Goal: Information Seeking & Learning: Check status

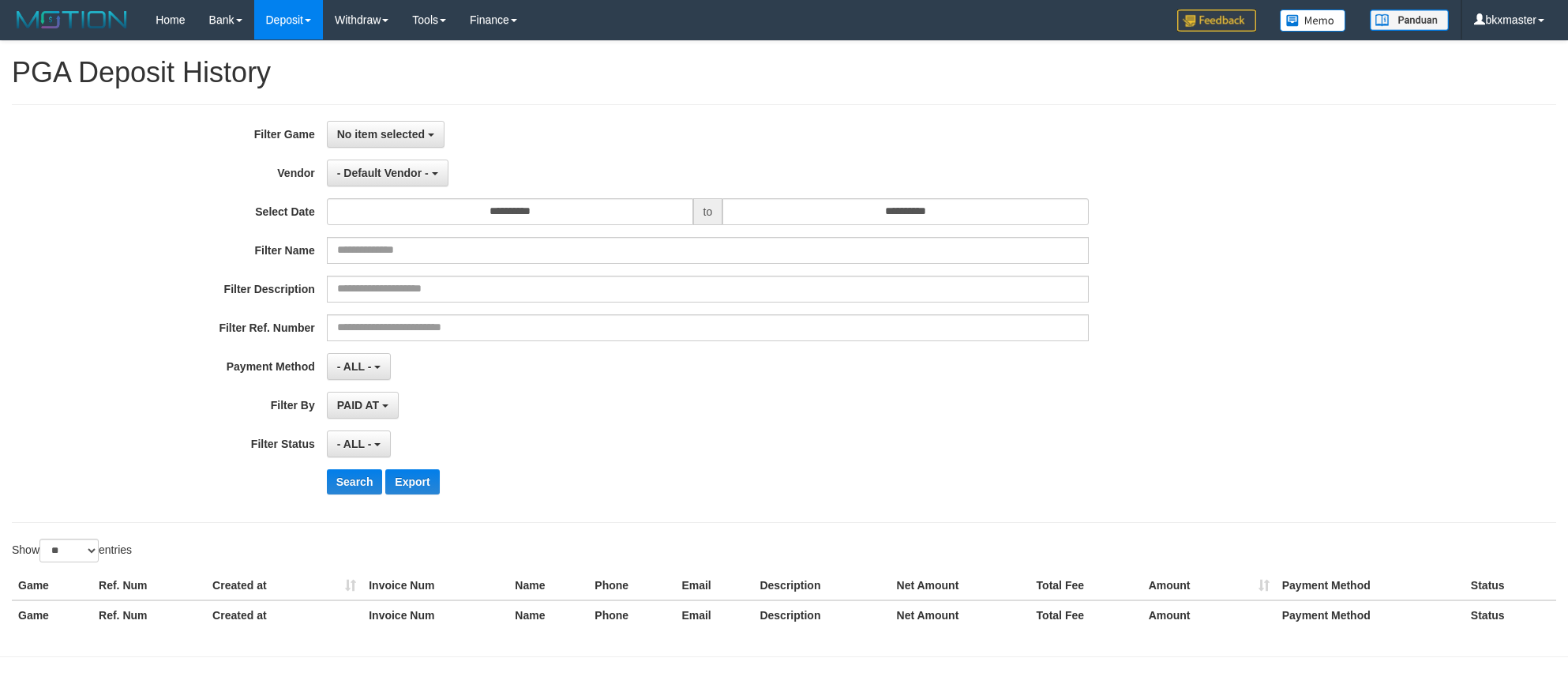
select select
select select "**"
click at [396, 145] on button "No item selected" at bounding box center [385, 134] width 118 height 27
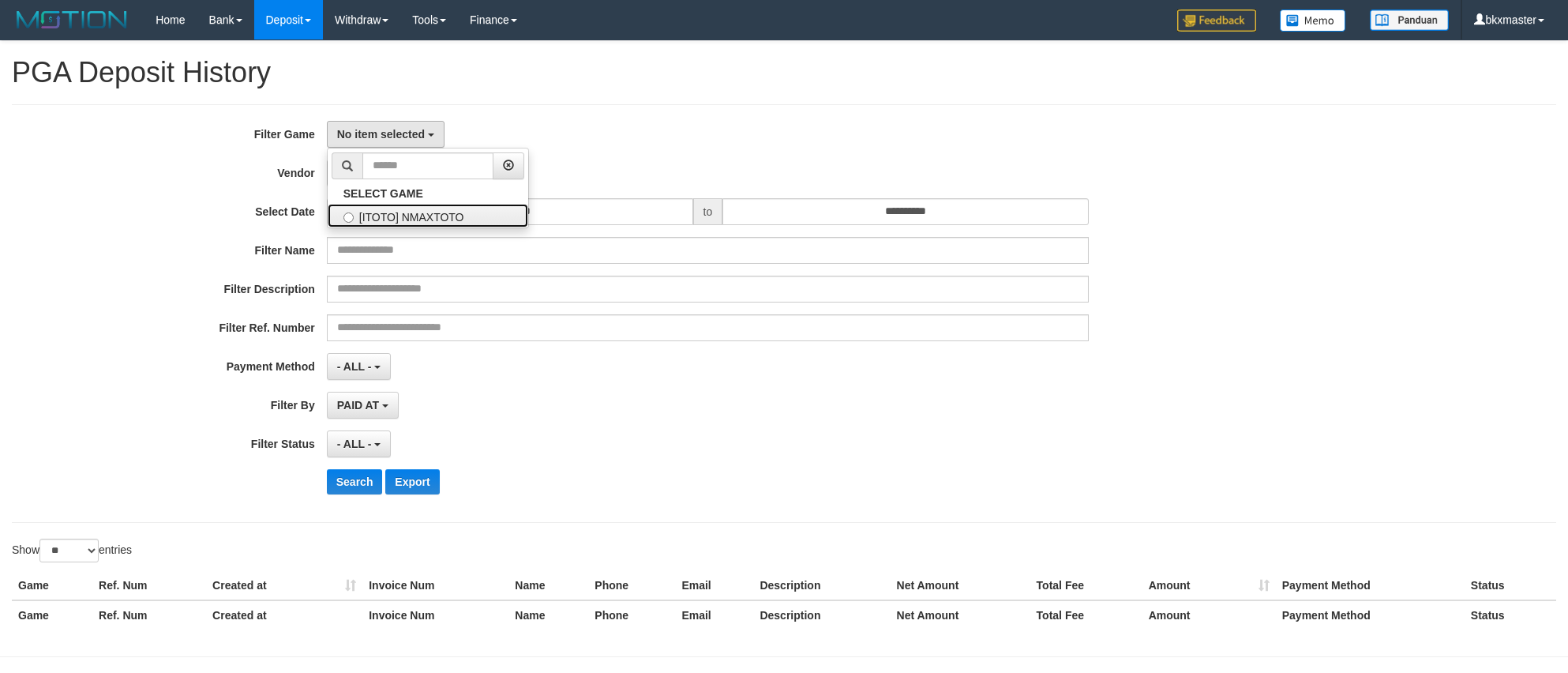
click at [396, 216] on label "[ITOTO] NMAXTOTO" at bounding box center [427, 215] width 200 height 24
select select "****"
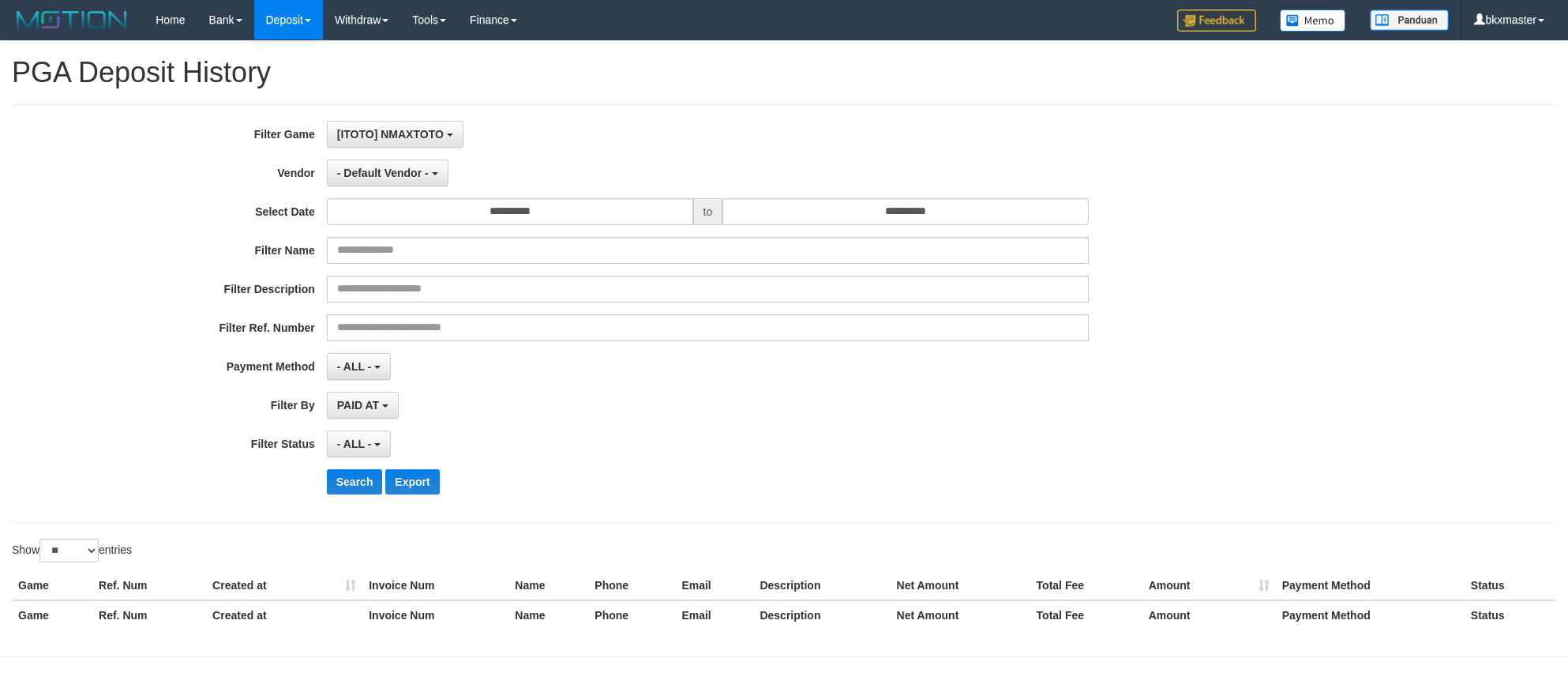
scroll to position [14, 0]
click at [379, 161] on button "- Default Vendor -" at bounding box center [387, 173] width 122 height 27
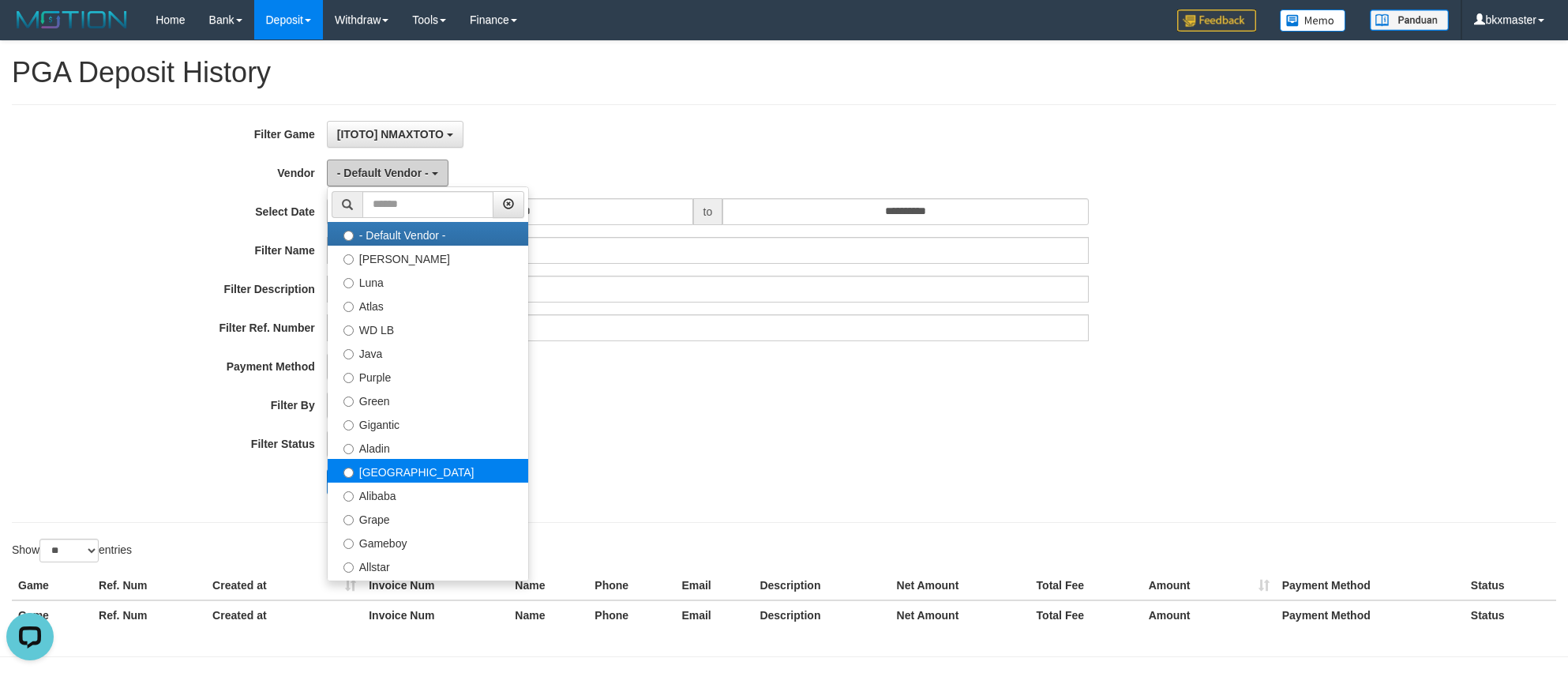
scroll to position [0, 0]
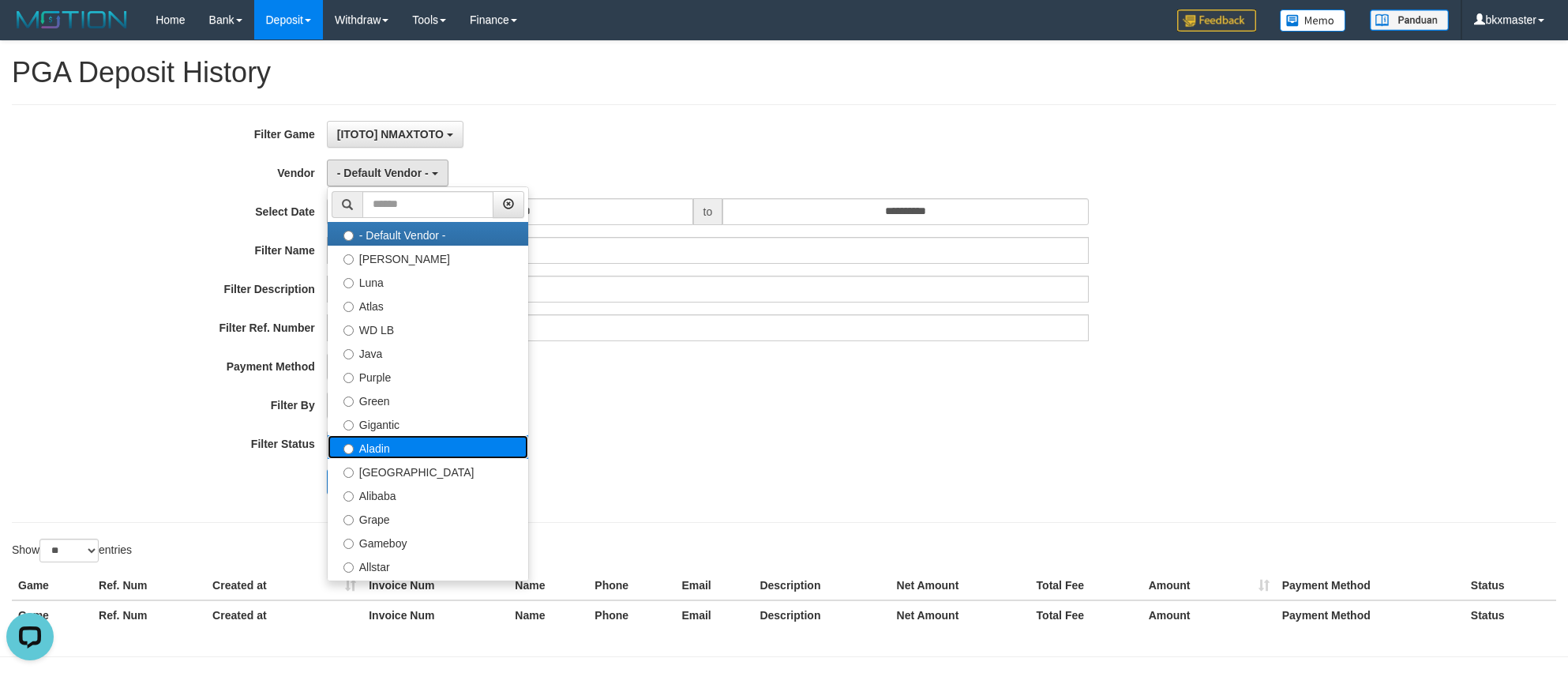
click at [393, 448] on label "Aladin" at bounding box center [427, 446] width 200 height 24
select select "**********"
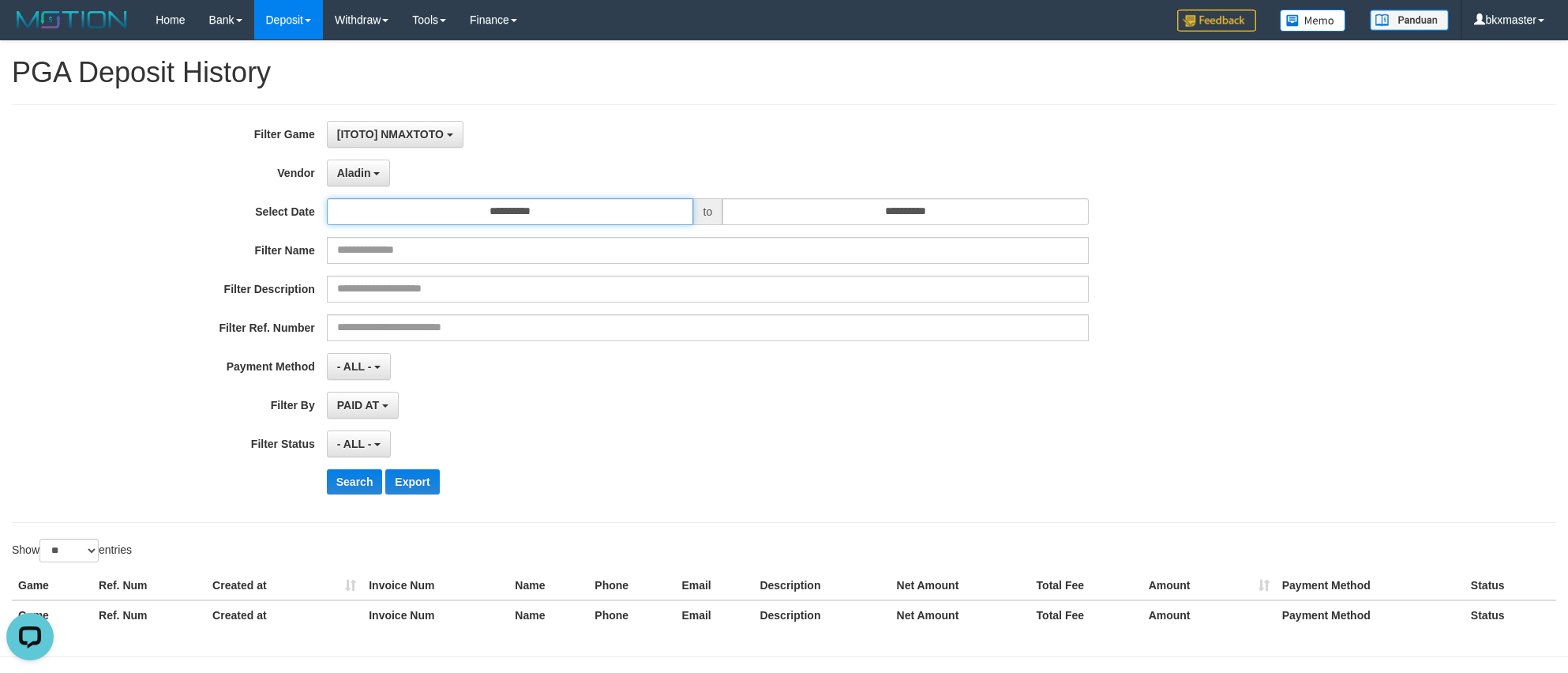
click at [546, 202] on input "**********" at bounding box center [509, 212] width 367 height 27
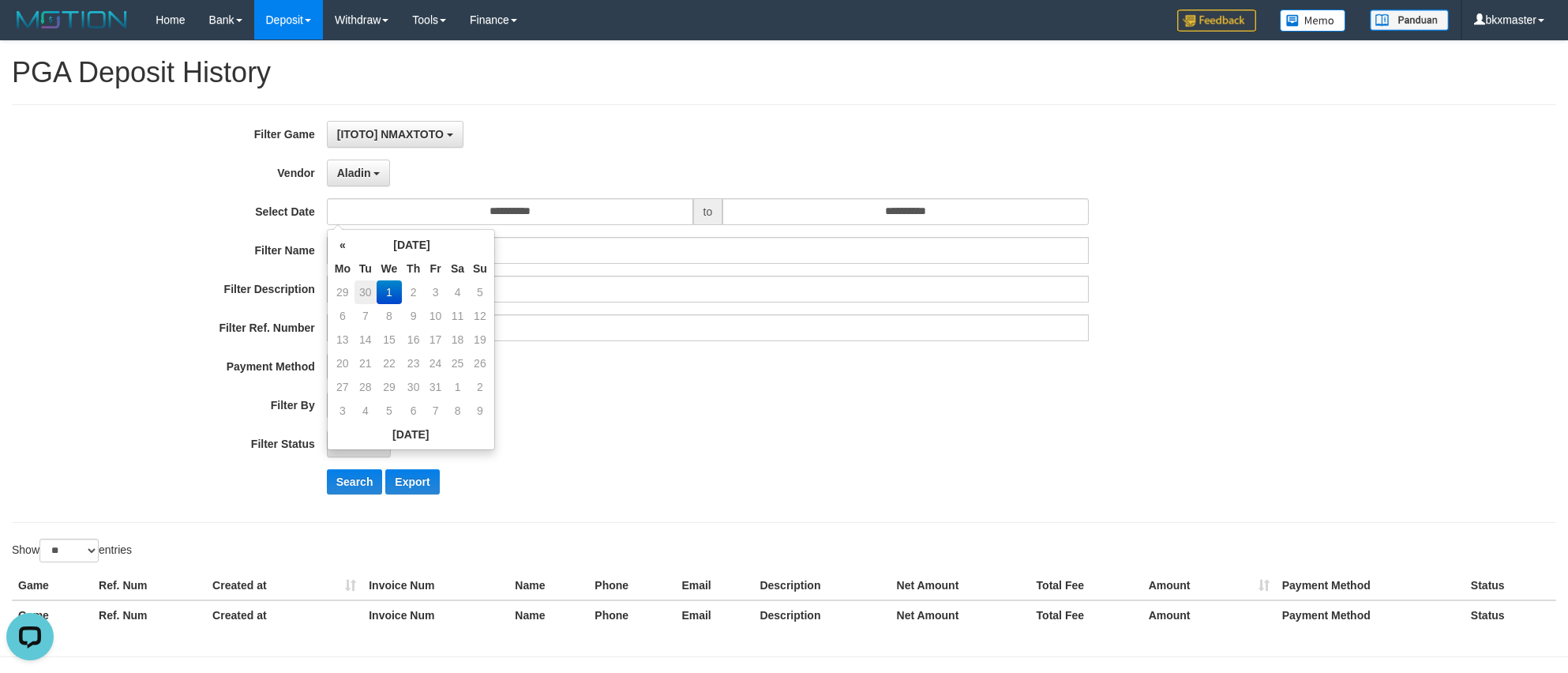
click at [370, 294] on td "30" at bounding box center [365, 292] width 22 height 24
type input "**********"
click at [907, 207] on input "**********" at bounding box center [906, 212] width 367 height 27
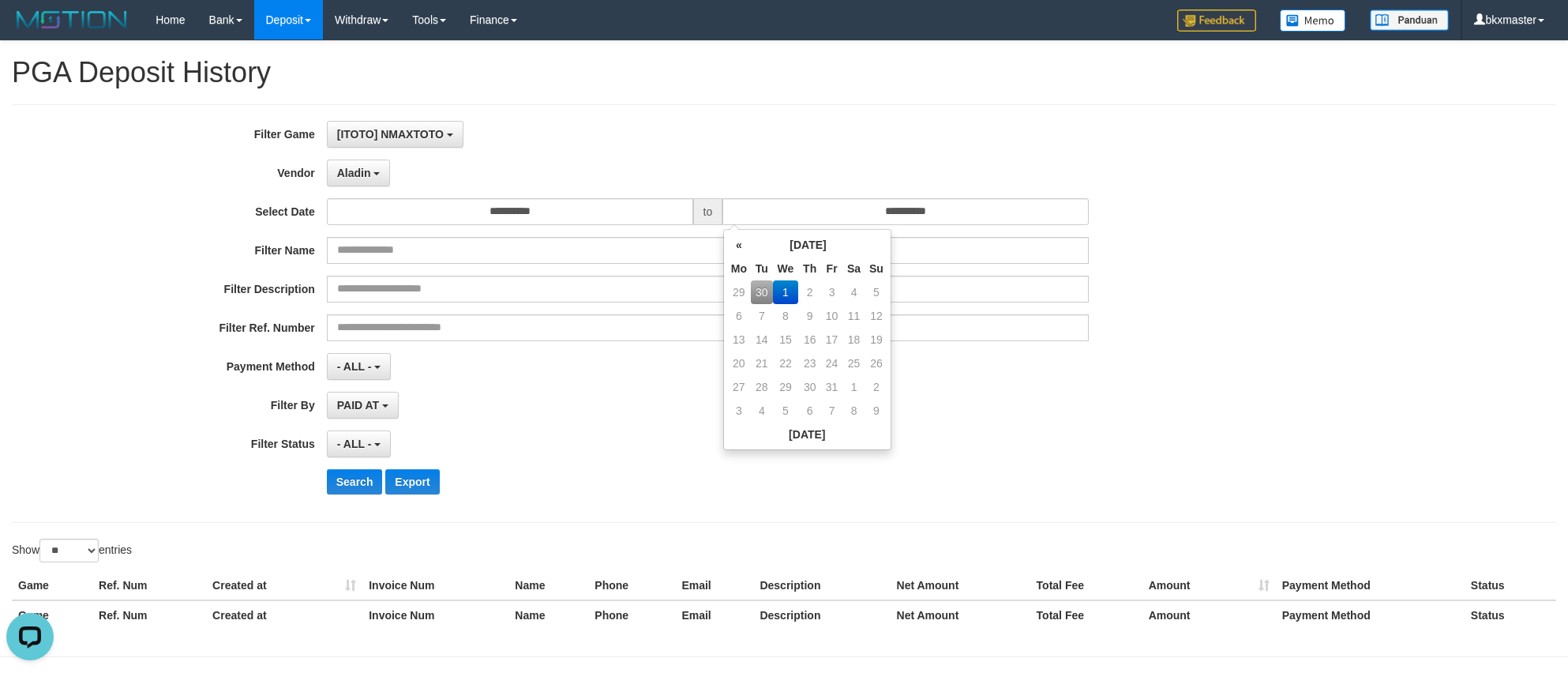
click at [763, 295] on td "30" at bounding box center [761, 292] width 22 height 24
type input "**********"
click at [1087, 377] on div "- ALL - SELECT ALL - ALL - SELECT PAYMENT METHOD Mandiri BNI OVO CIMB BRI MAYBA…" at bounding box center [707, 367] width 762 height 27
click at [385, 440] on button "- ALL -" at bounding box center [358, 443] width 64 height 27
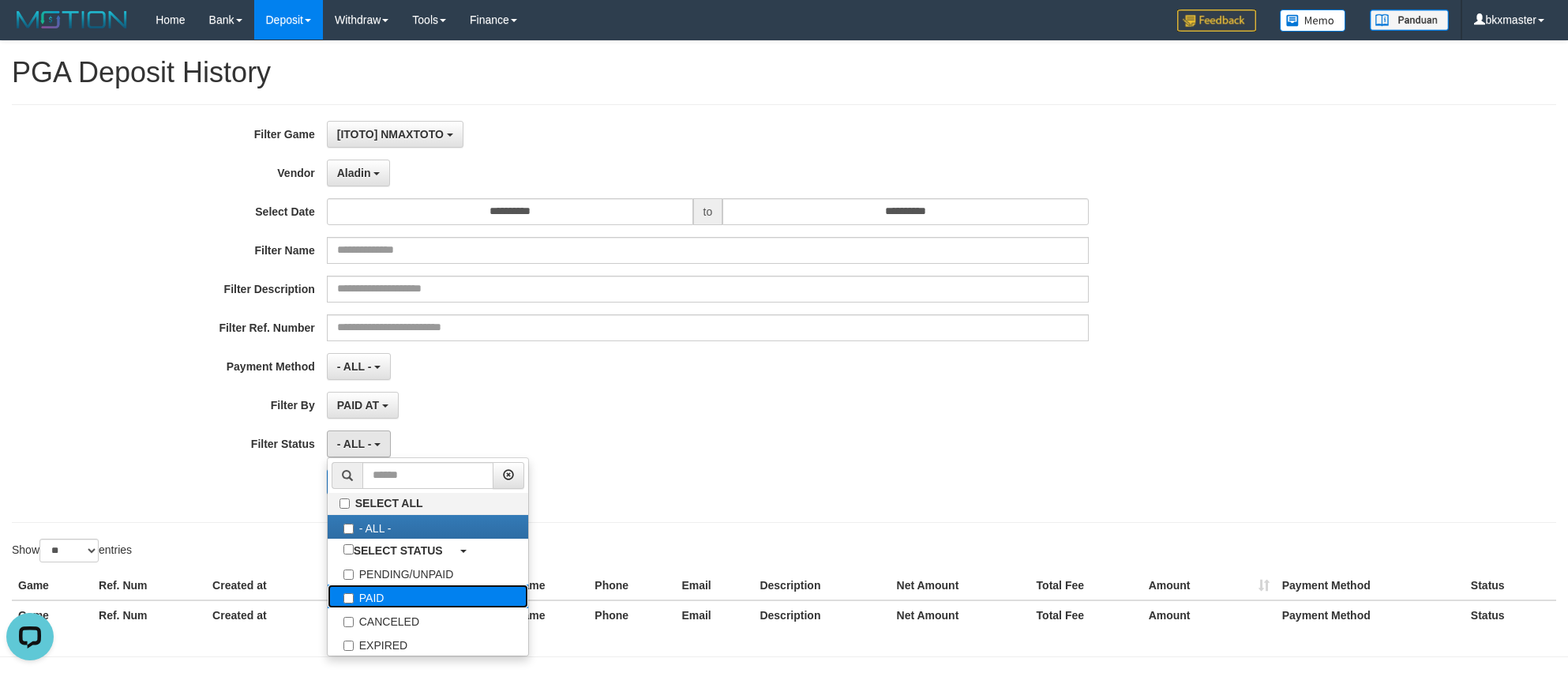
click at [370, 593] on label "PAID" at bounding box center [427, 595] width 200 height 24
select select "*"
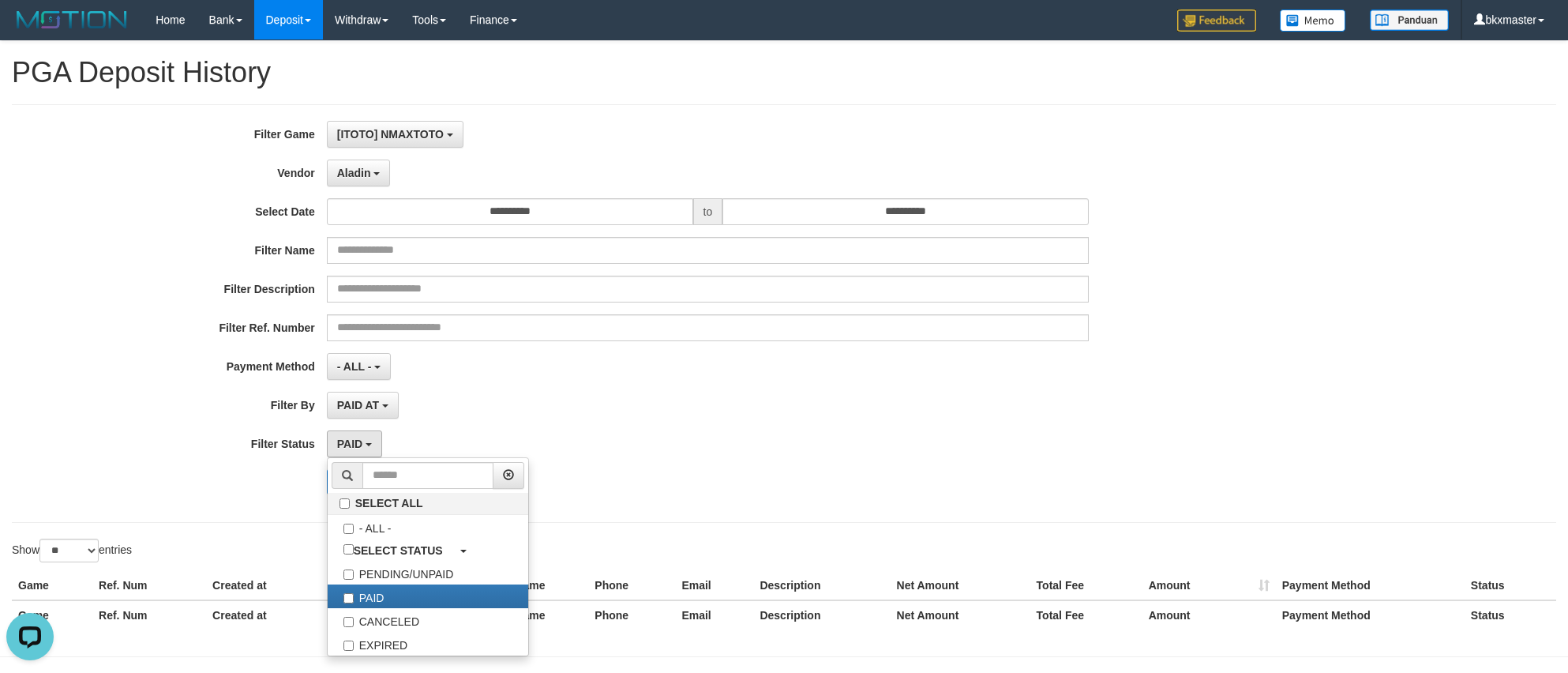
click at [785, 435] on div "PAID SELECT ALL - ALL - SELECT STATUS PENDING/UNPAID PAID CANCELED EXPIRED" at bounding box center [707, 443] width 762 height 27
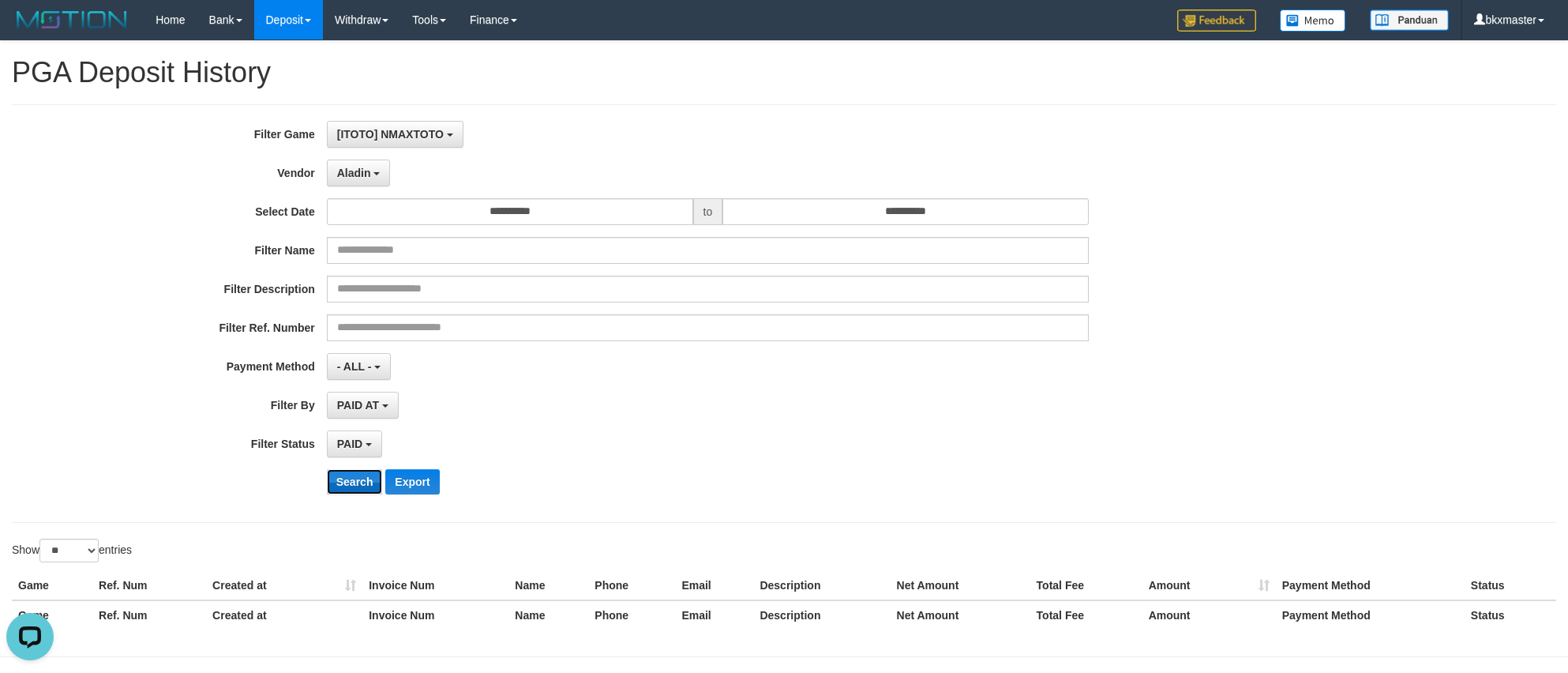
click at [336, 488] on button "Search" at bounding box center [354, 482] width 56 height 25
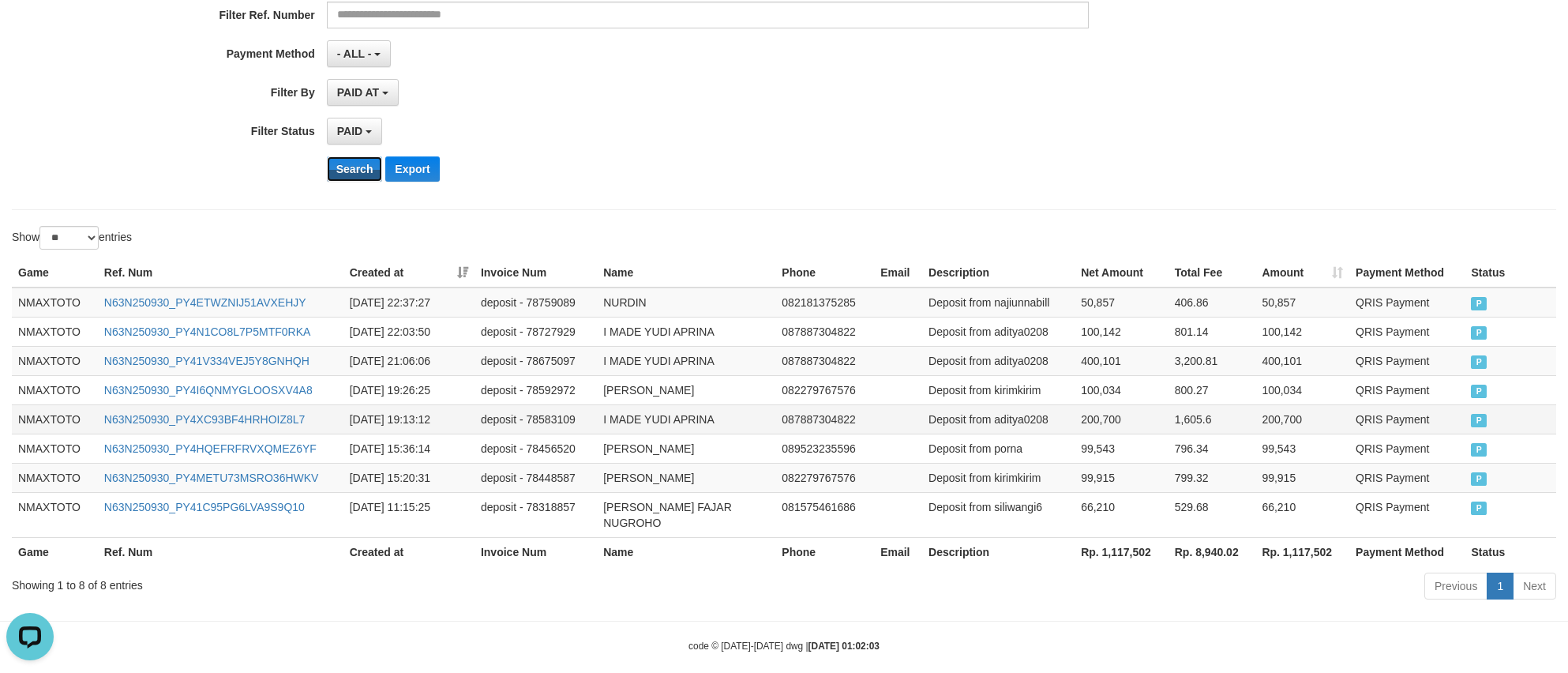
scroll to position [325, 0]
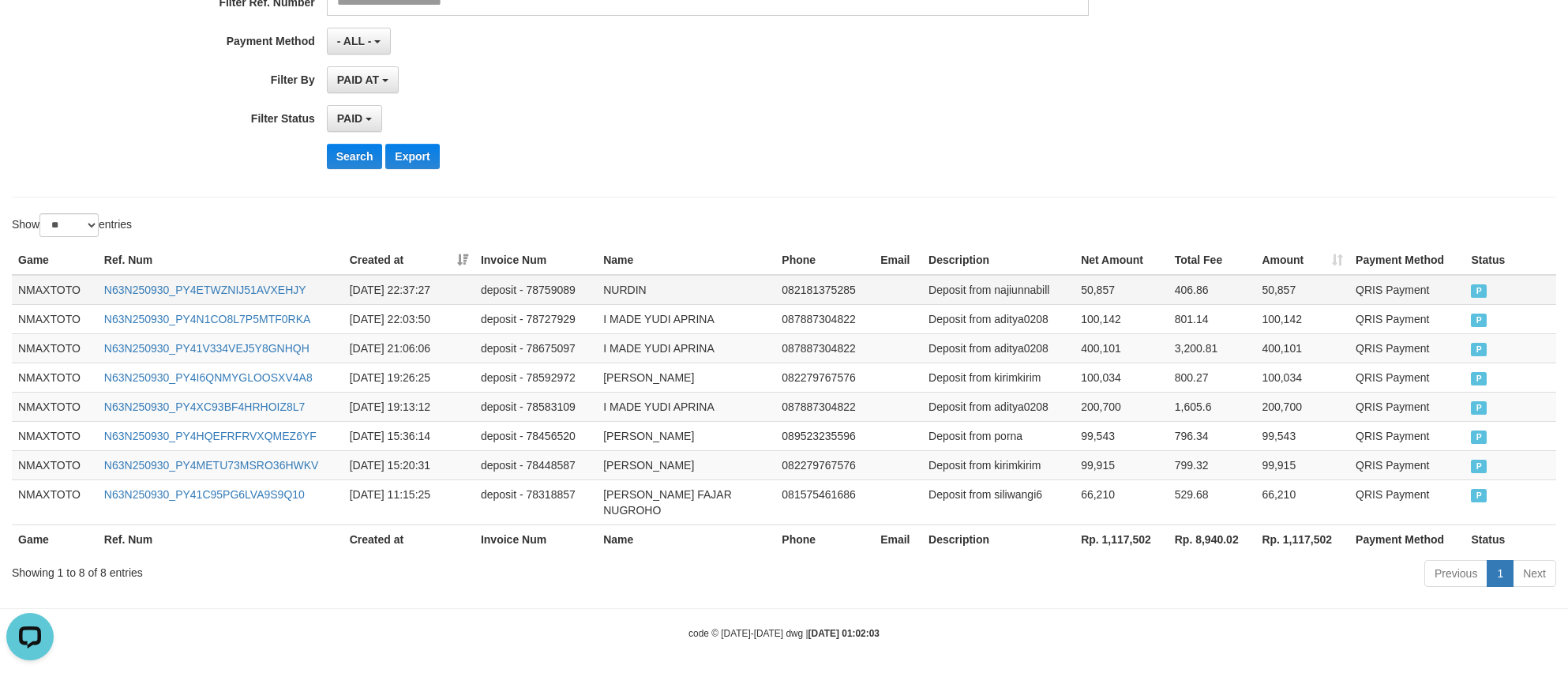
click at [56, 285] on td "NMAXTOTO" at bounding box center [55, 289] width 86 height 30
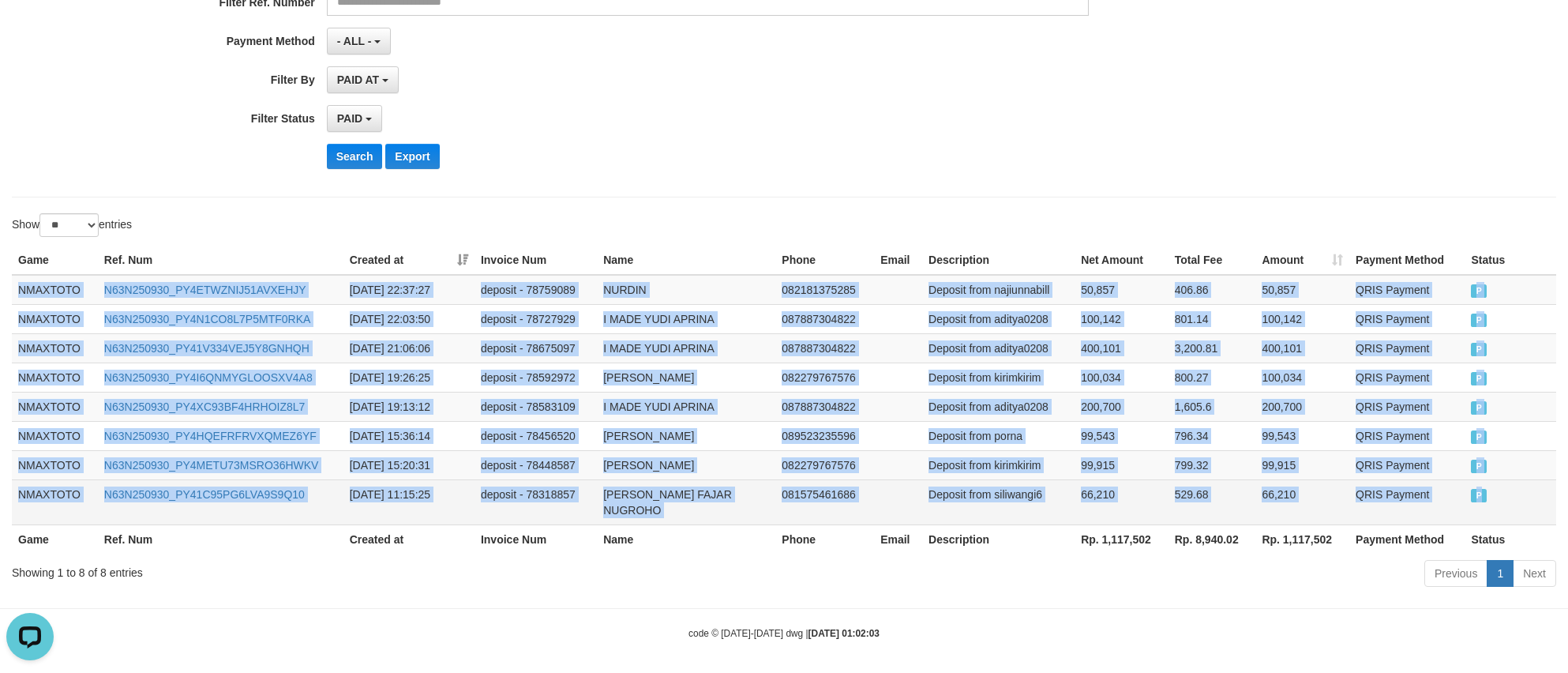
drag, startPoint x: 1483, startPoint y: 509, endPoint x: 1523, endPoint y: 505, distance: 40.2
click at [1523, 505] on tr "NMAXTOTO N63N250930_PY41C95PG6LVA9S9Q10 [DATE] 11:15:25 deposit - 78318857 [PER…" at bounding box center [783, 502] width 1544 height 45
copy tbody "NMAXTOTO N63N250930_PY4ETWZNIJ51AVXEHJY [DATE] 22:37:27 deposit - 78759089 NURD…"
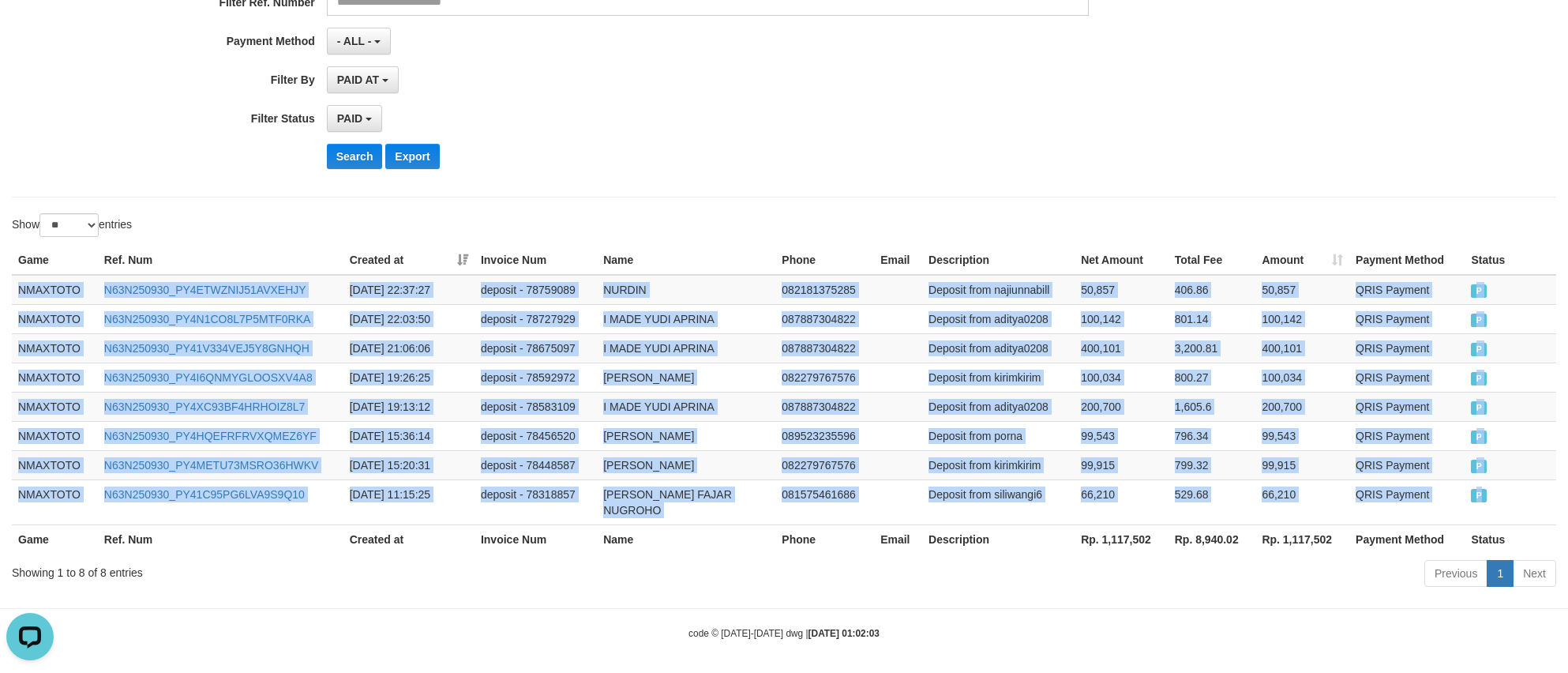
drag, startPoint x: 541, startPoint y: 257, endPoint x: 557, endPoint y: 246, distance: 19.4
click at [541, 257] on th "Invoice Num" at bounding box center [536, 259] width 123 height 30
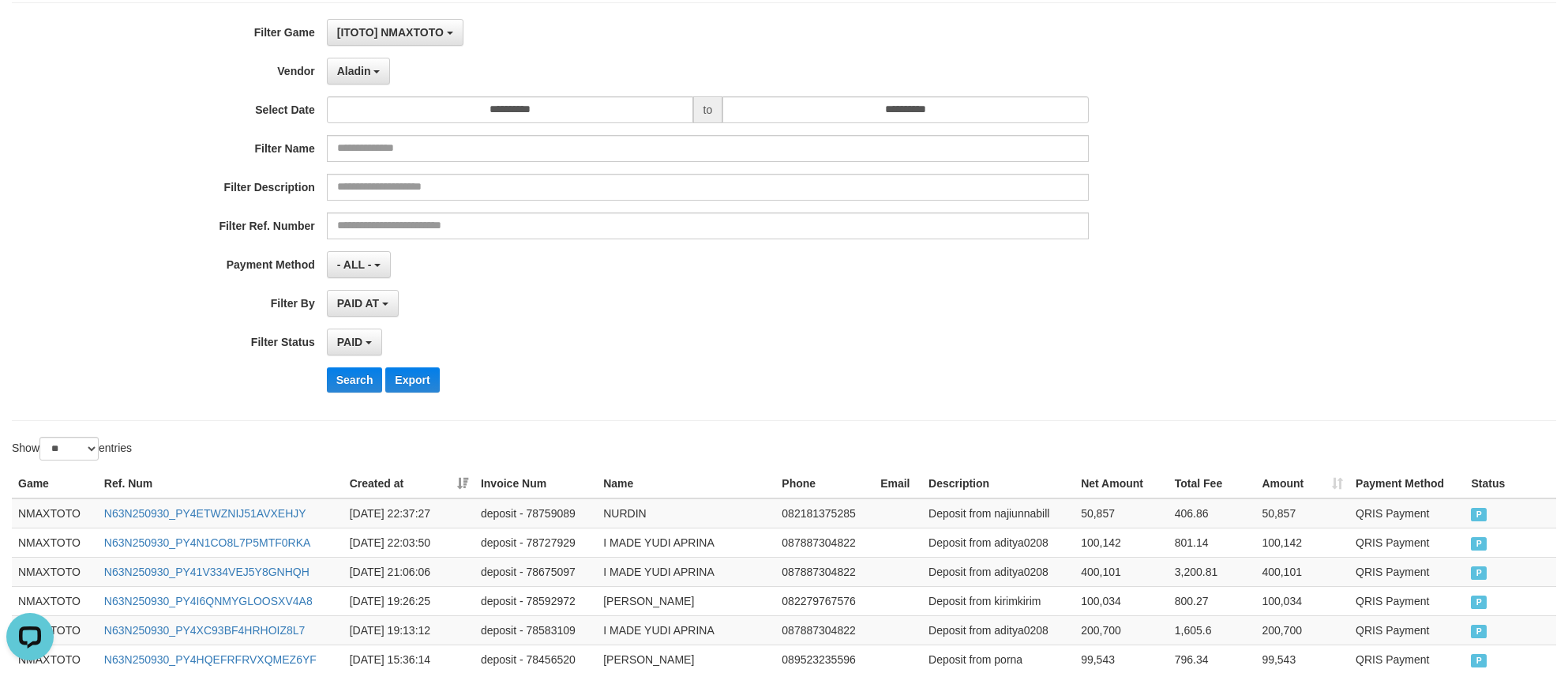
scroll to position [0, 0]
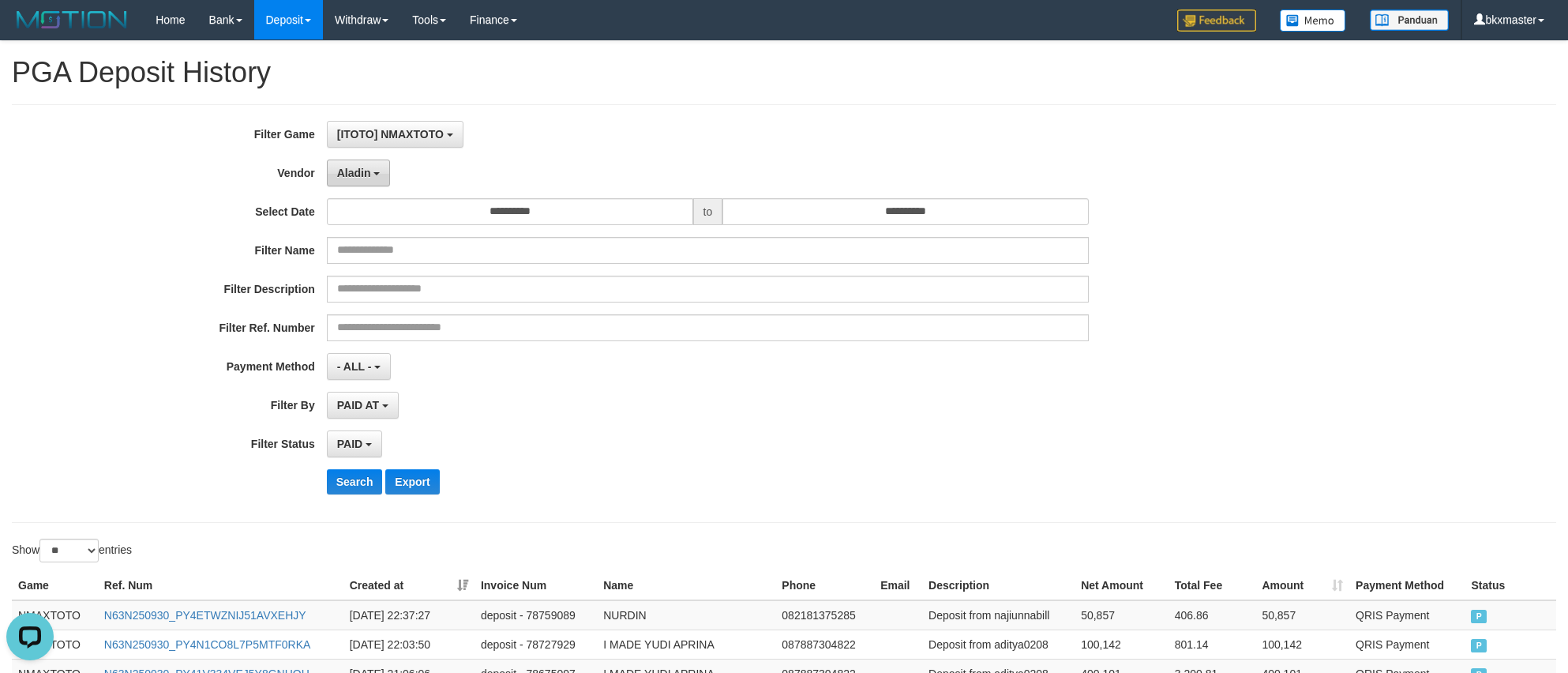
click at [353, 173] on span "Aladin" at bounding box center [353, 172] width 34 height 12
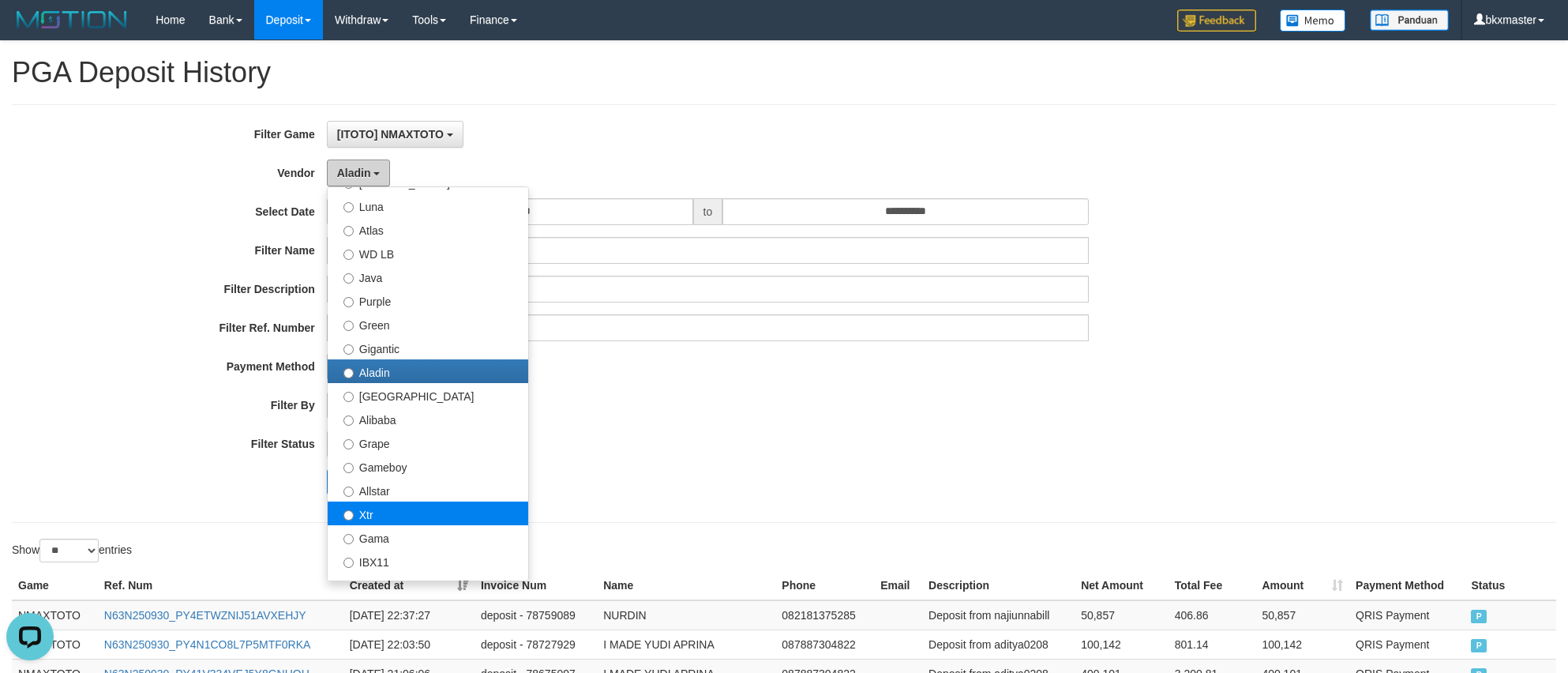
scroll to position [119, 0]
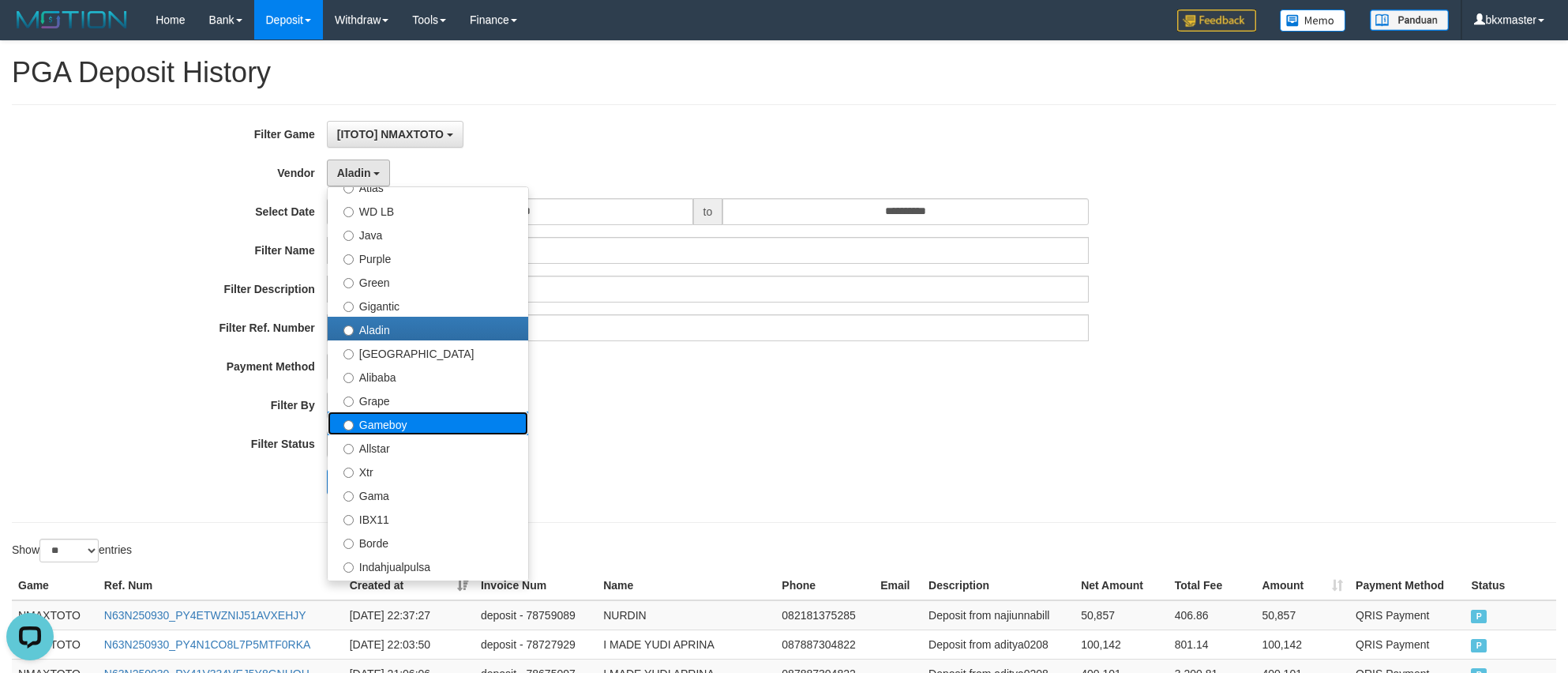
click at [436, 429] on label "Gameboy" at bounding box center [427, 423] width 200 height 24
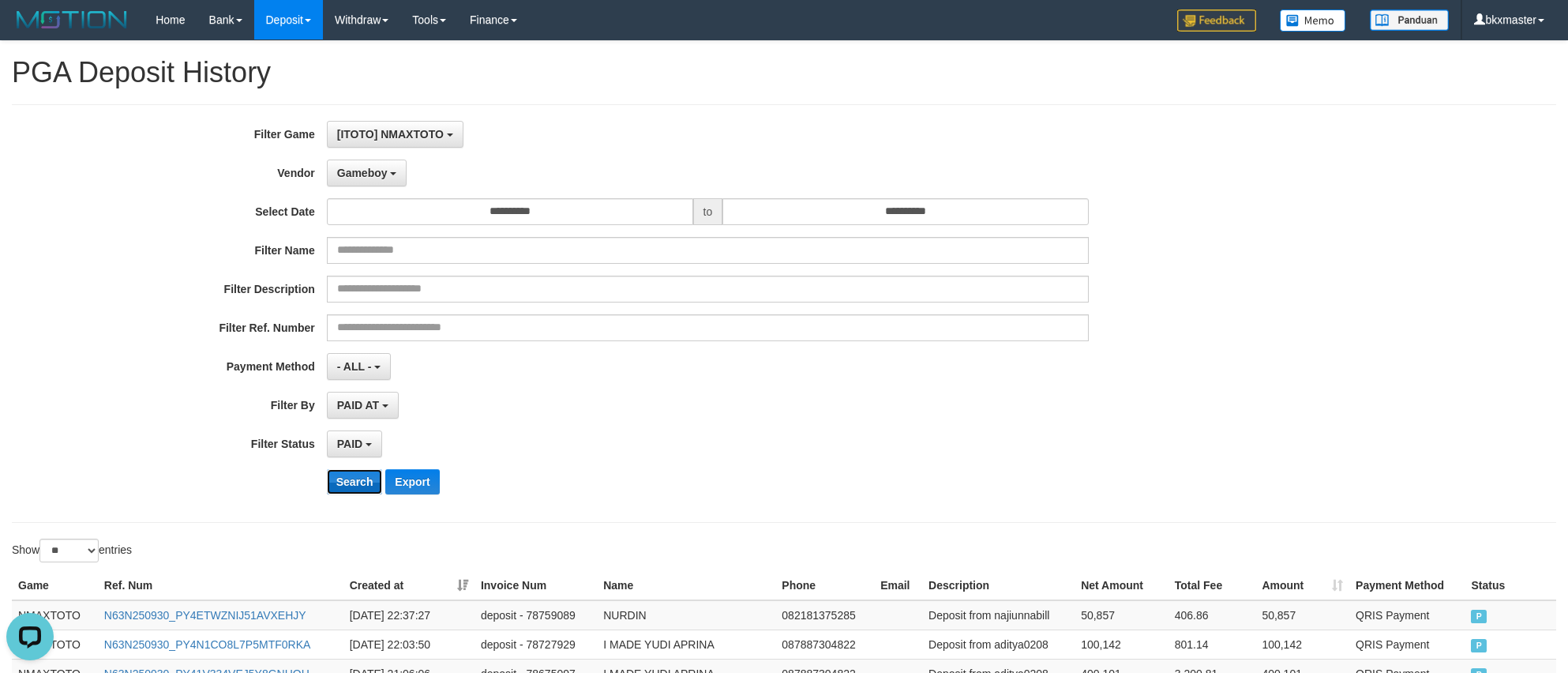
click at [365, 480] on button "Search" at bounding box center [354, 482] width 56 height 25
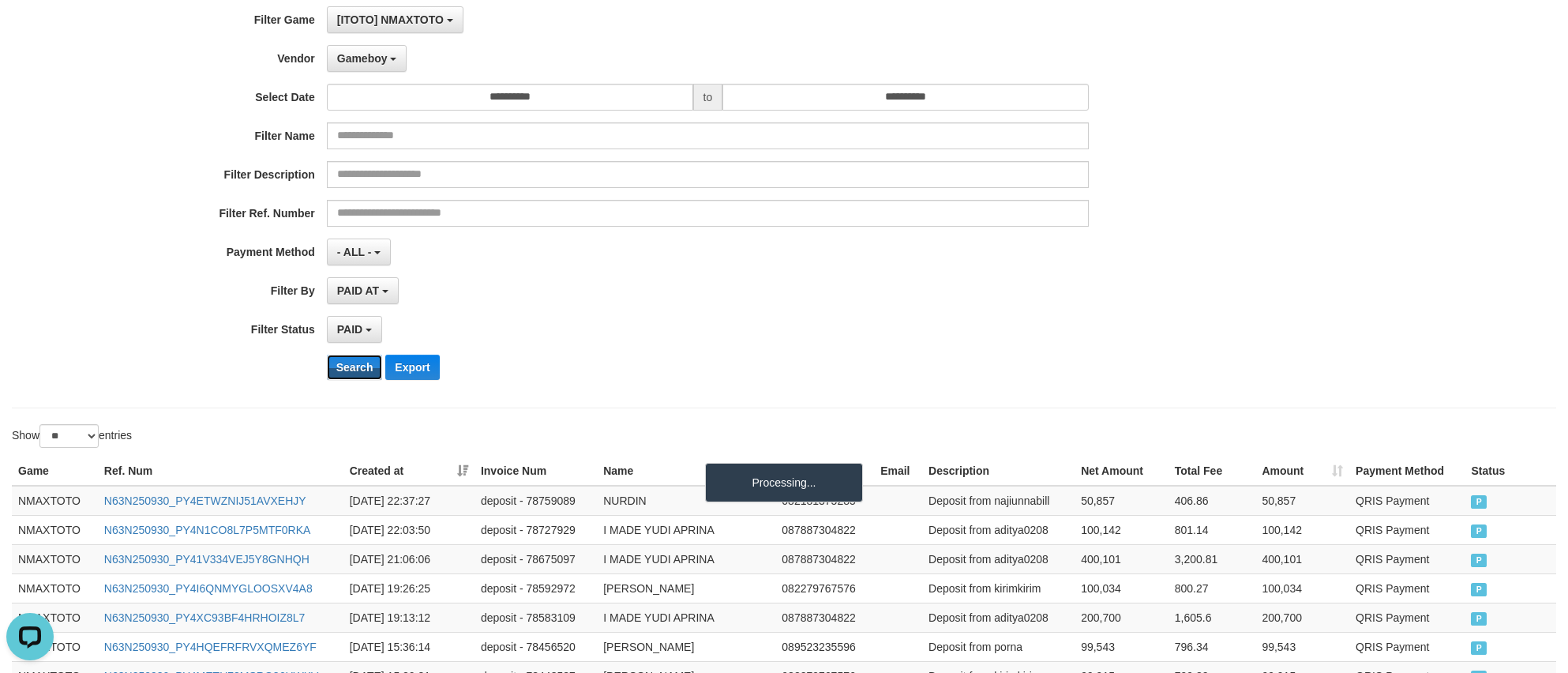
scroll to position [325, 0]
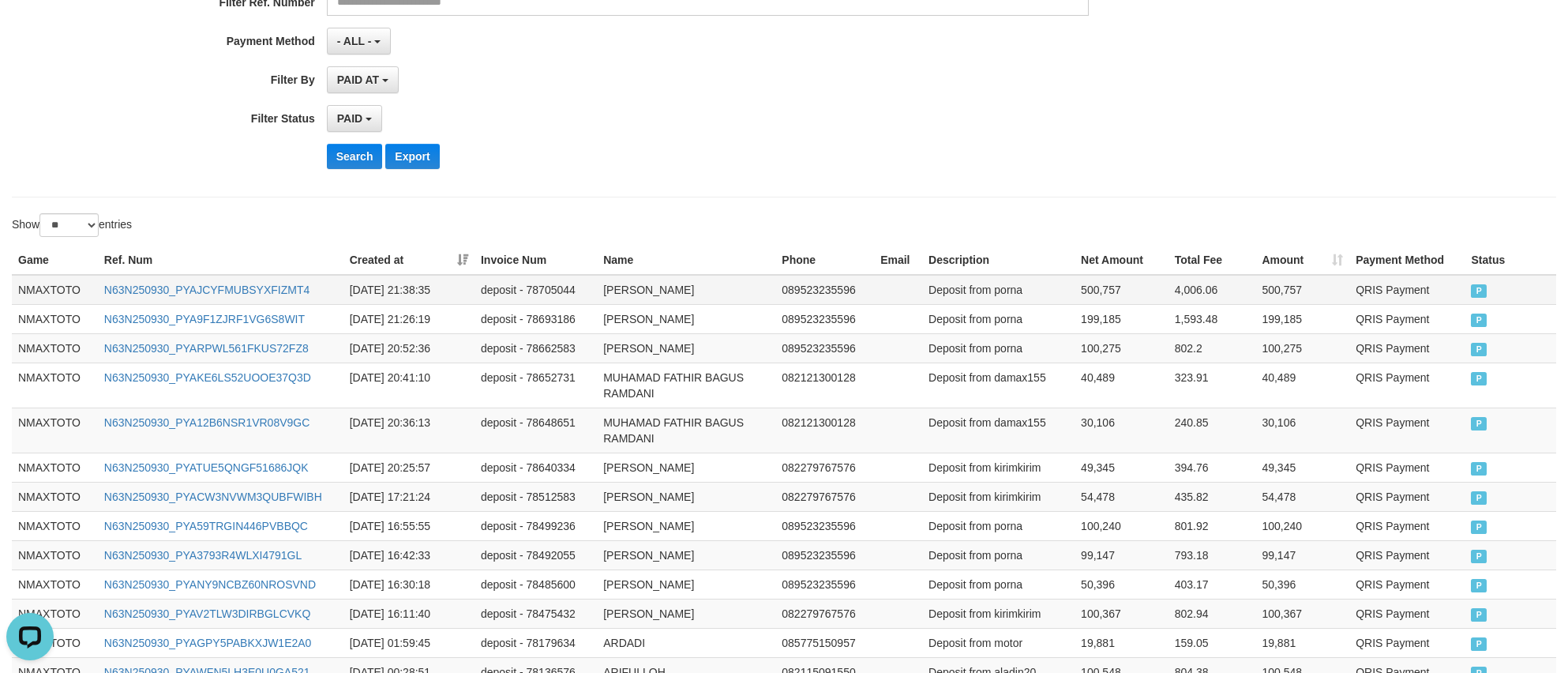
click at [56, 292] on td "NMAXTOTO" at bounding box center [55, 289] width 86 height 30
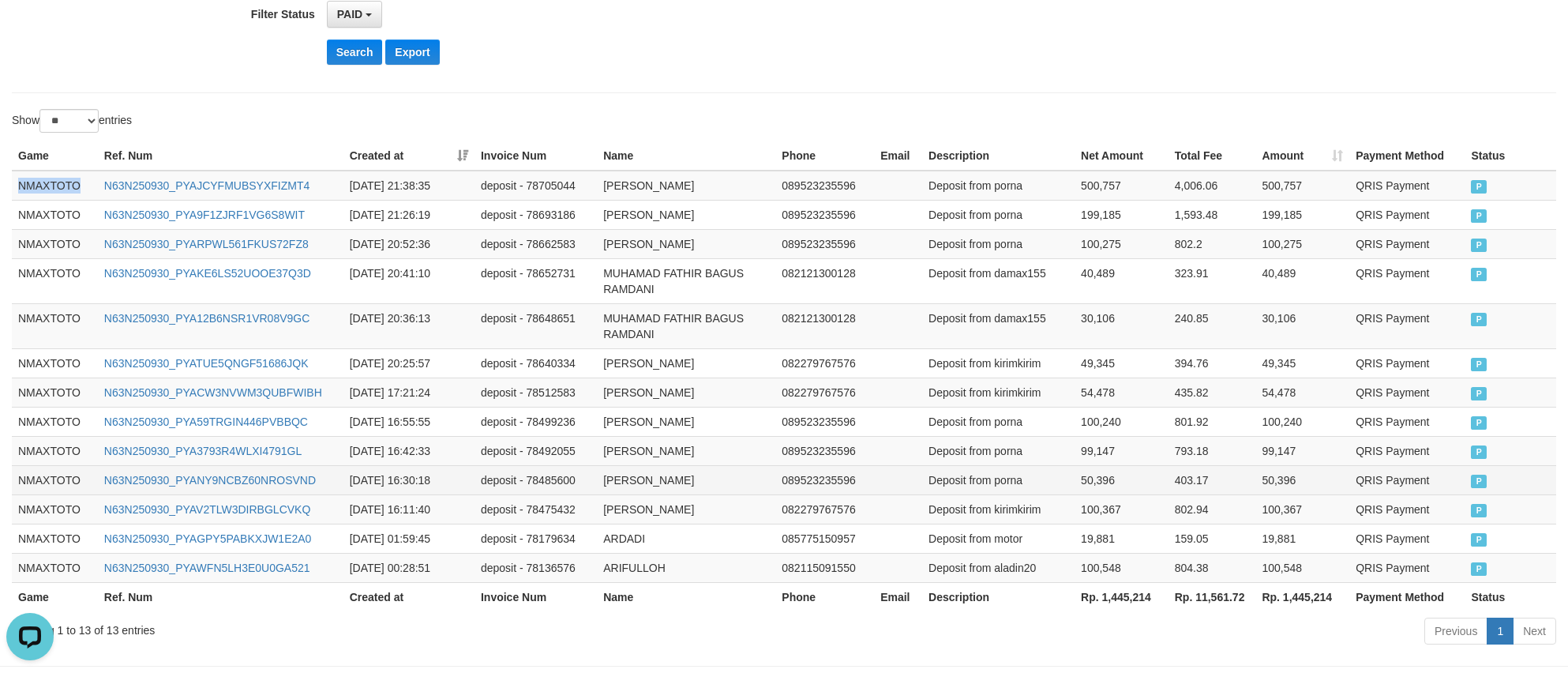
scroll to position [505, 0]
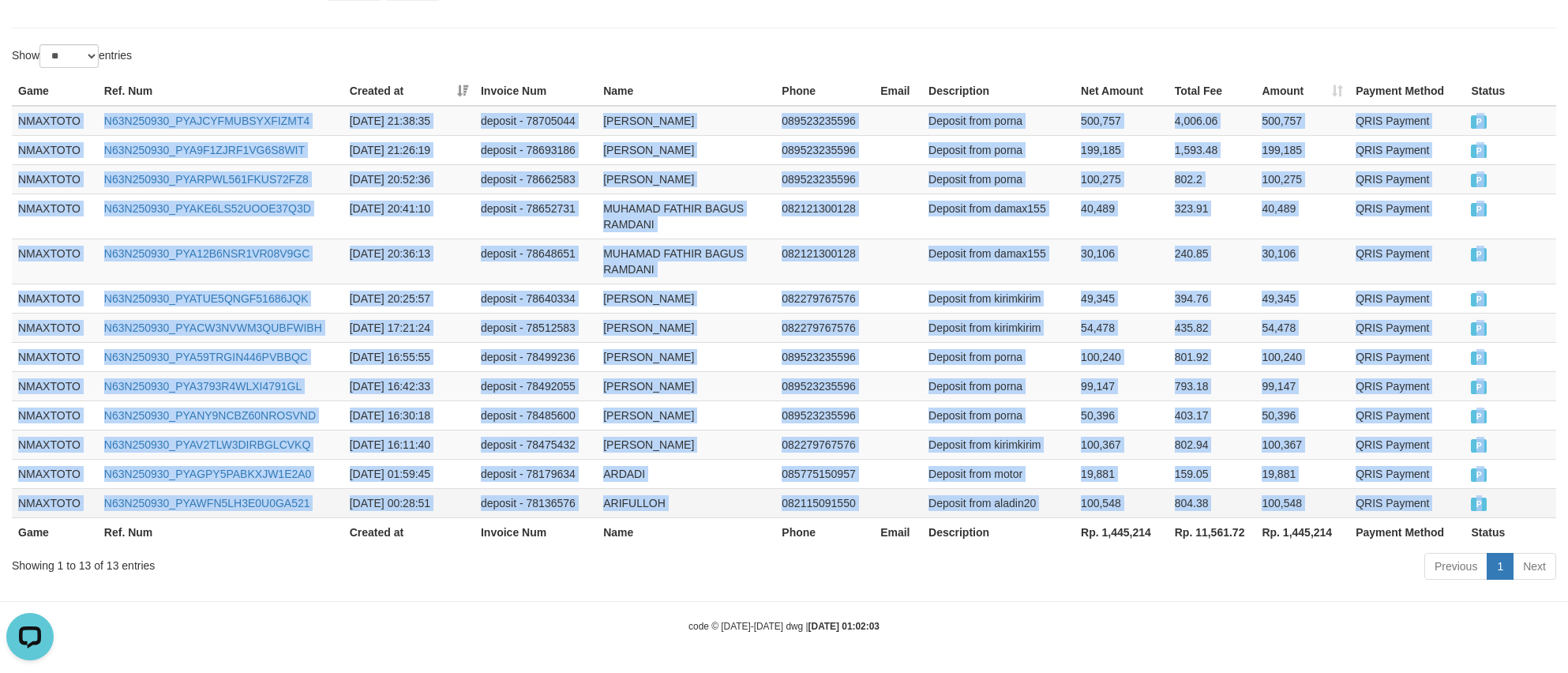
drag, startPoint x: 1495, startPoint y: 483, endPoint x: 1513, endPoint y: 493, distance: 20.6
click at [1513, 493] on tbody "NMAXTOTO N63N250930_PYAJCYFMUBSYXFIZMT4 [DATE] 21:38:35 deposit - 78705044 [PER…" at bounding box center [783, 312] width 1544 height 412
copy tbody "NMAXTOTO N63N250930_PYAJCYFMUBSYXFIZMT4 [DATE] 21:38:35 deposit - 78705044 [PER…"
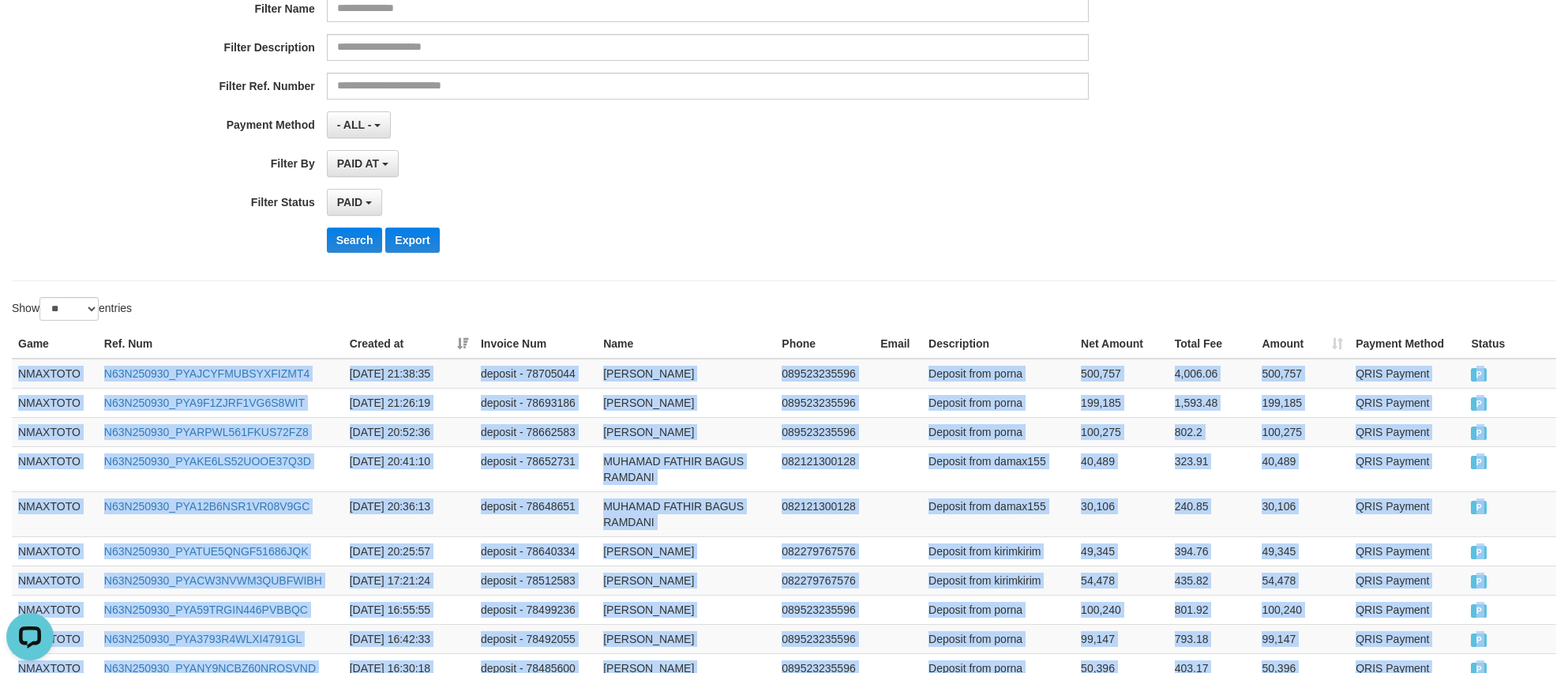
scroll to position [32, 0]
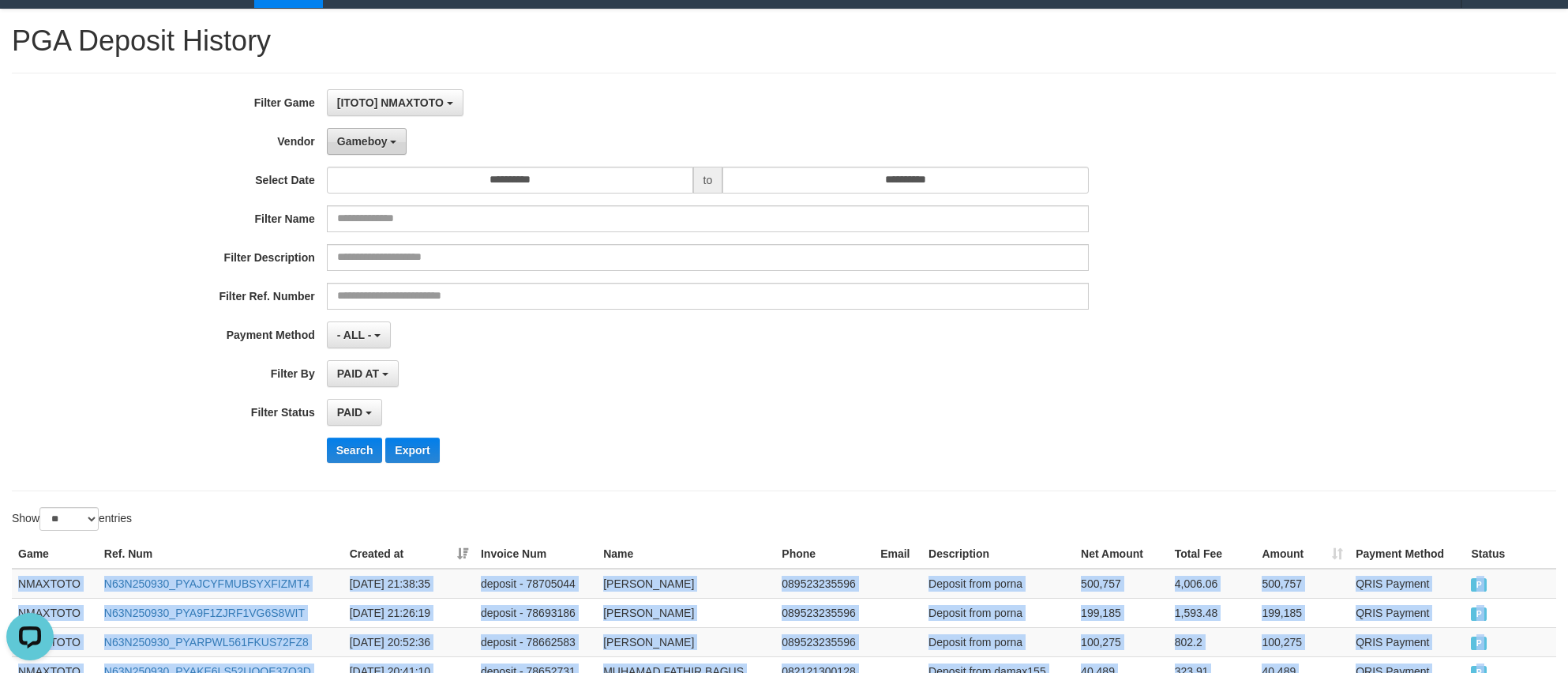
click at [358, 149] on button "Gameboy" at bounding box center [367, 142] width 80 height 27
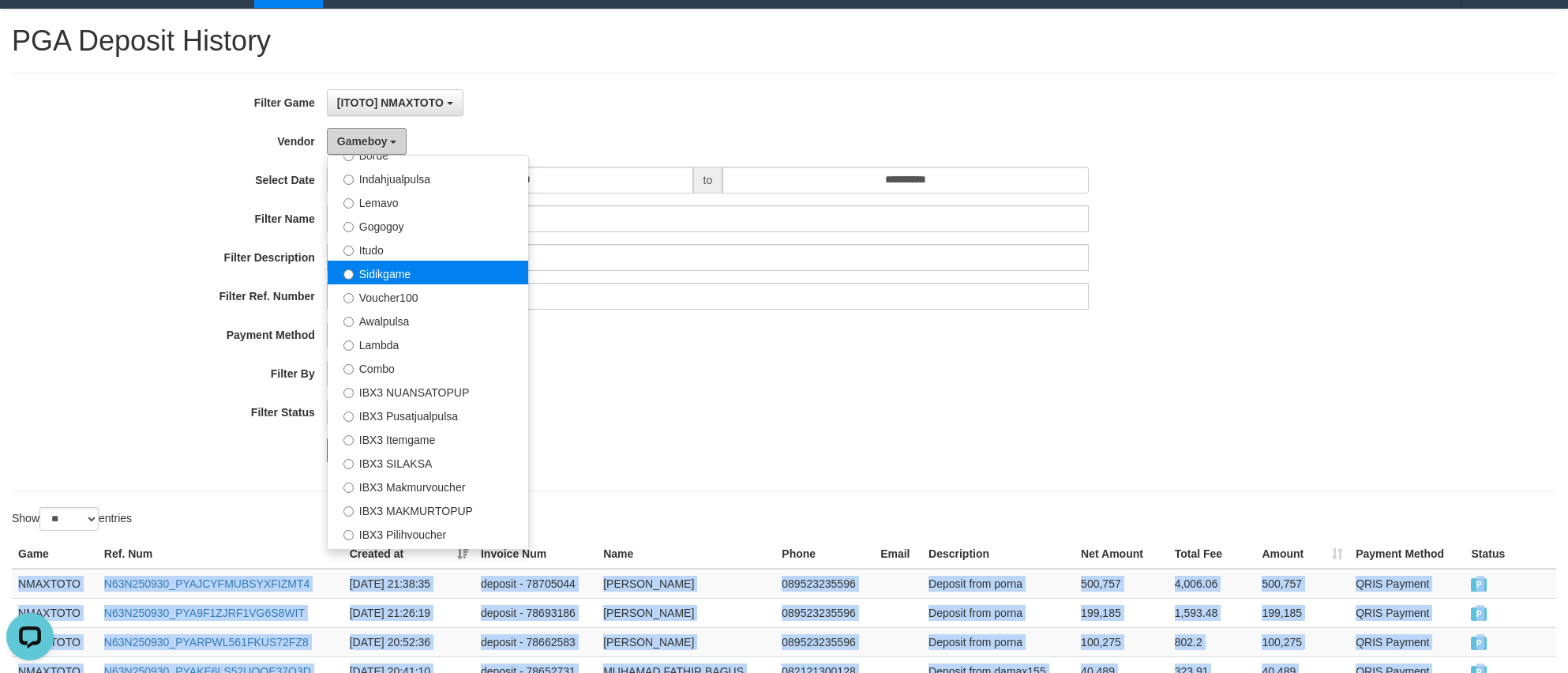
scroll to position [588, 0]
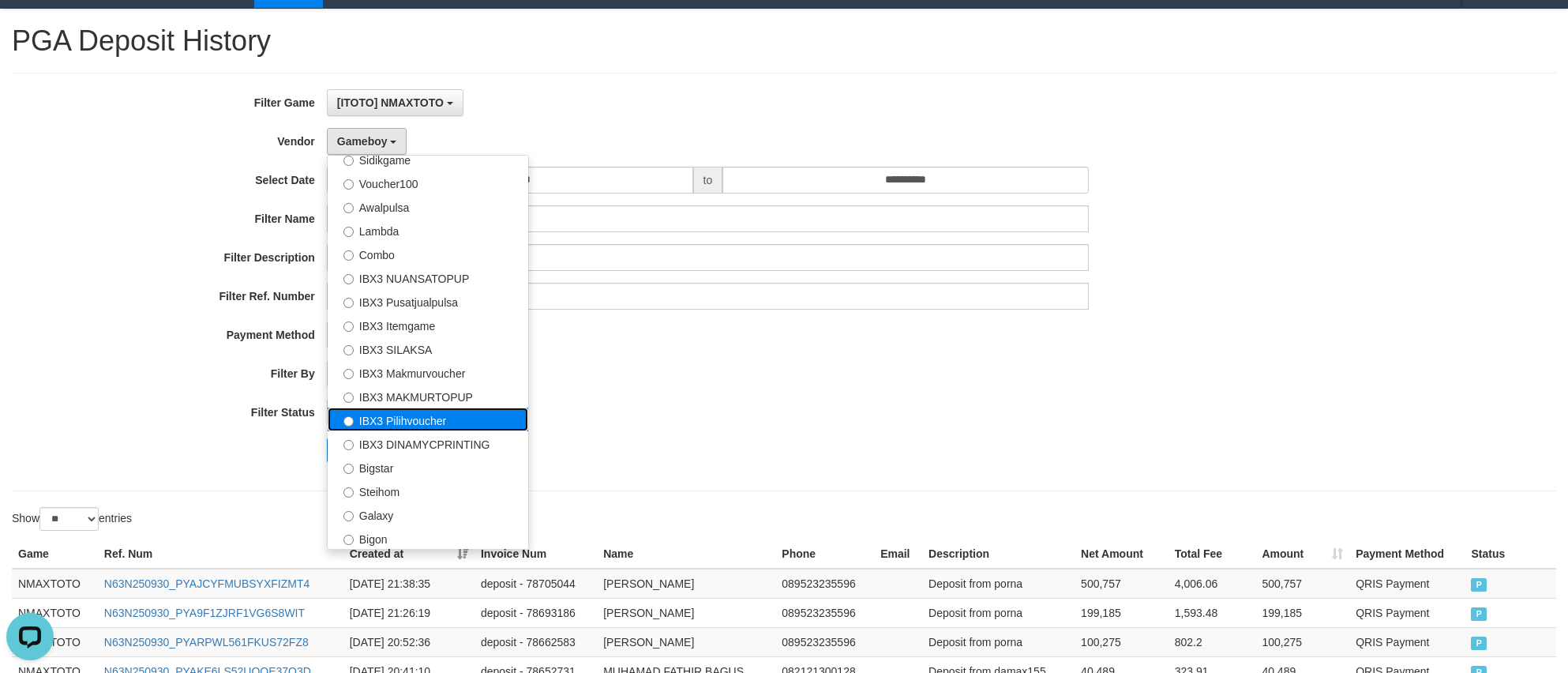
click at [456, 415] on label "IBX3 Pilihvoucher" at bounding box center [427, 419] width 200 height 24
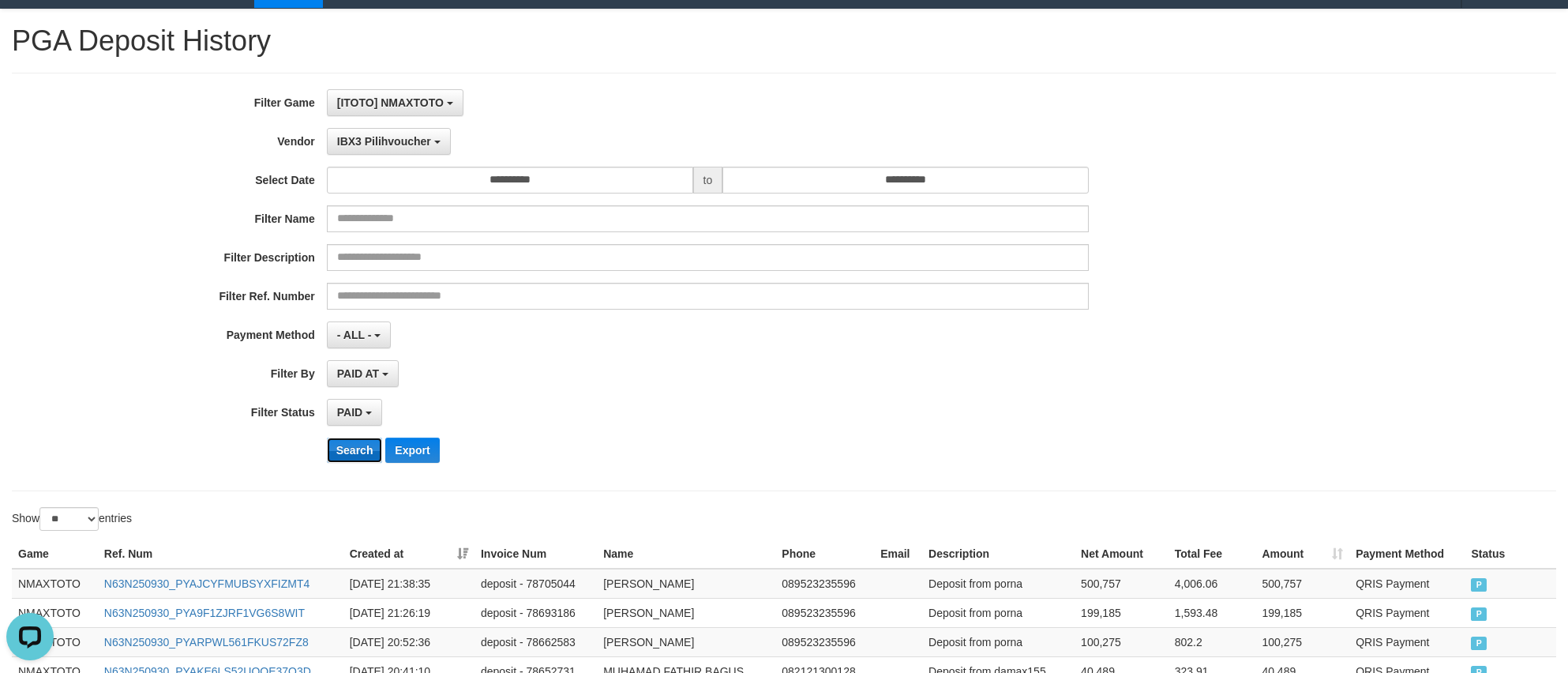
click at [358, 451] on button "Search" at bounding box center [354, 450] width 56 height 25
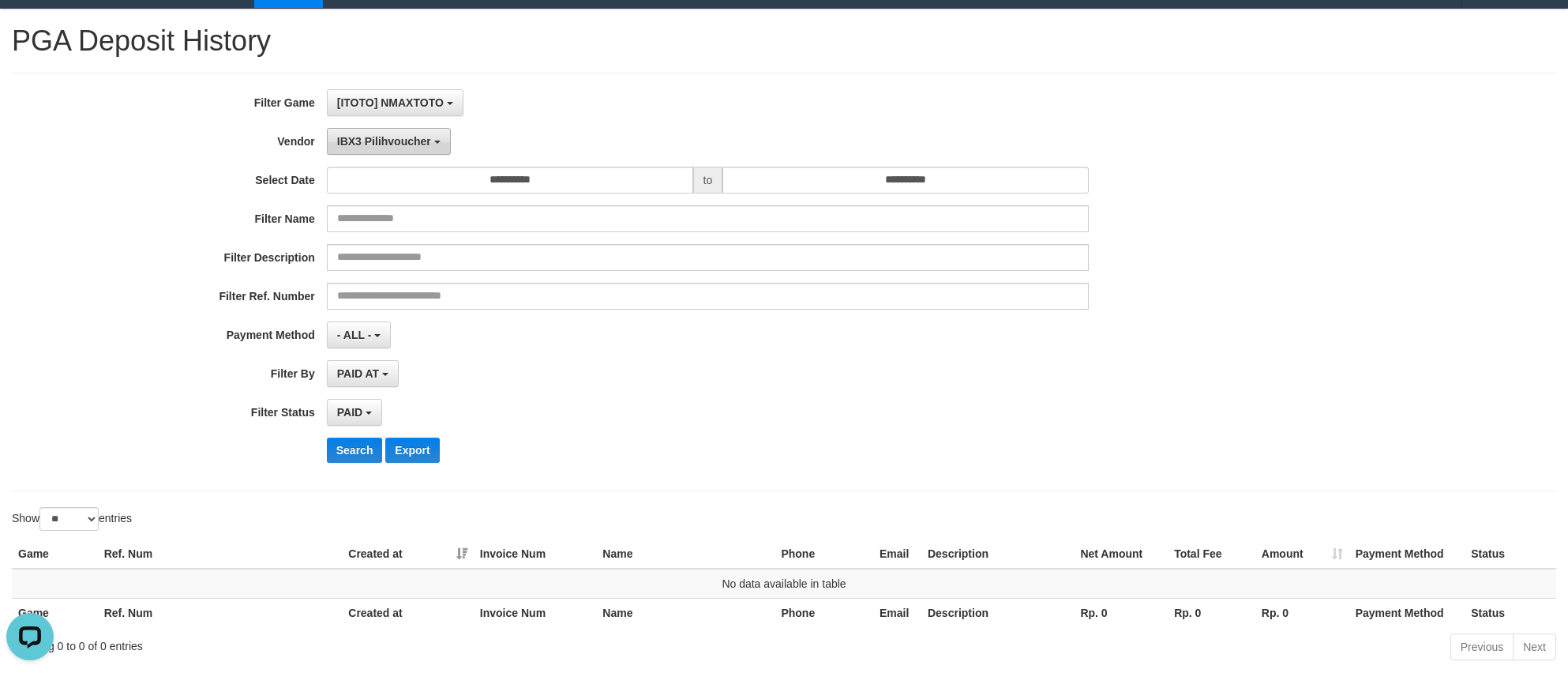
click at [410, 146] on span "IBX3 Pilihvoucher" at bounding box center [384, 141] width 94 height 12
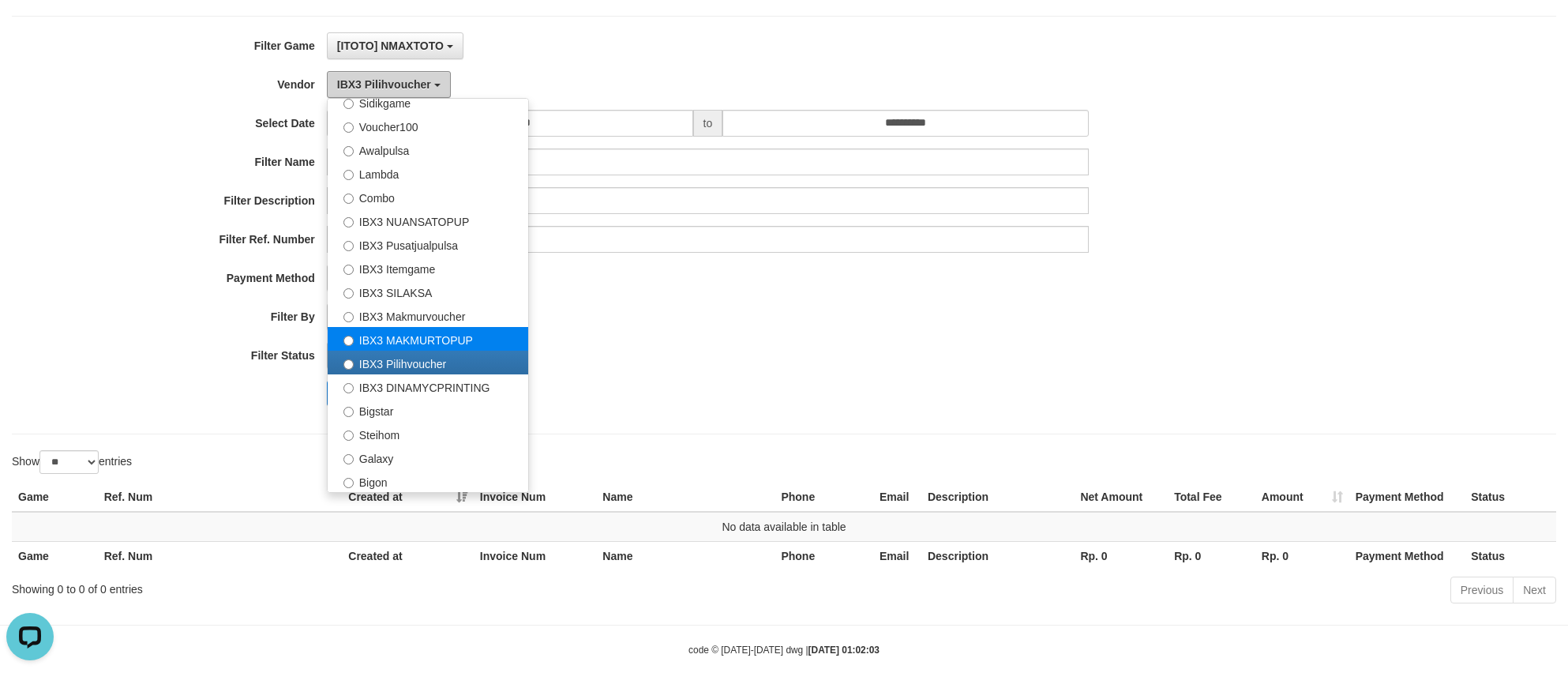
scroll to position [120, 0]
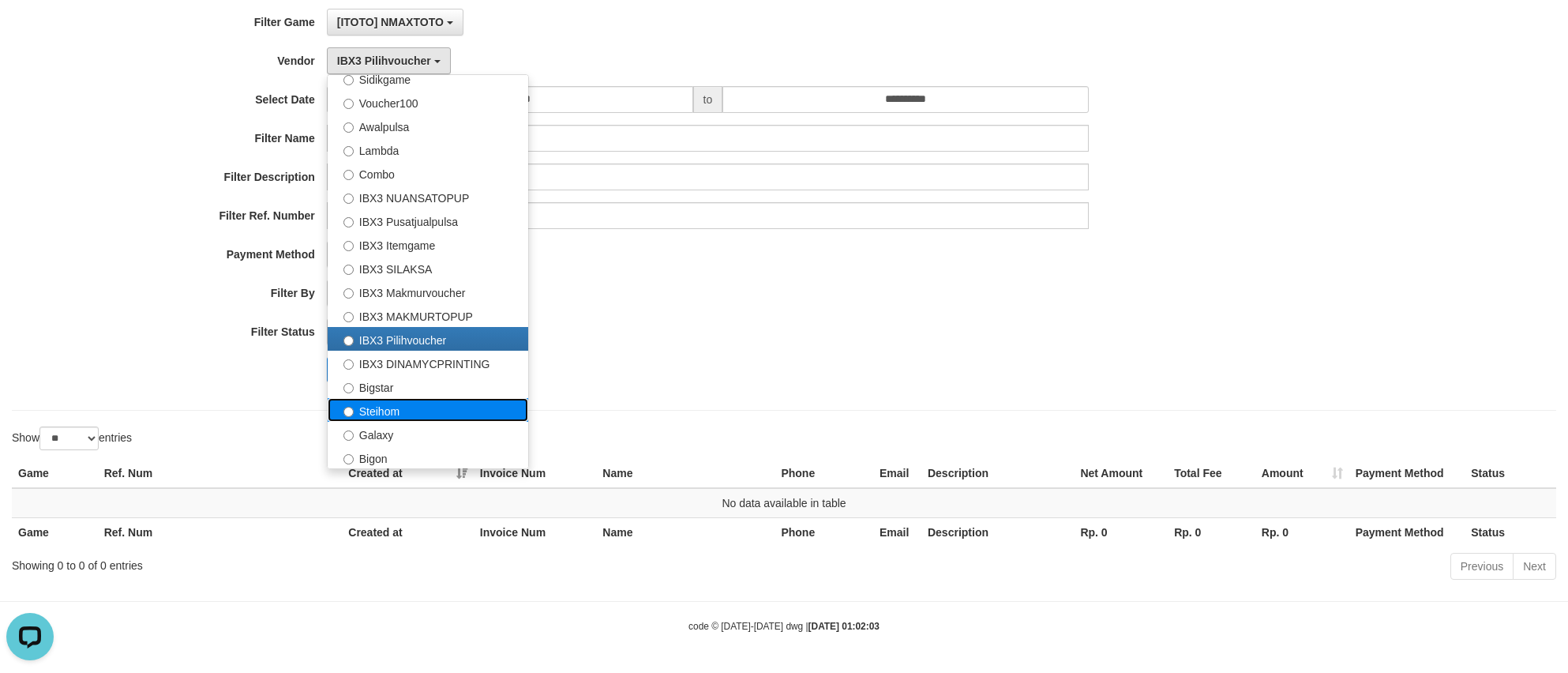
click at [412, 405] on label "Steihom" at bounding box center [427, 410] width 200 height 24
select select "**********"
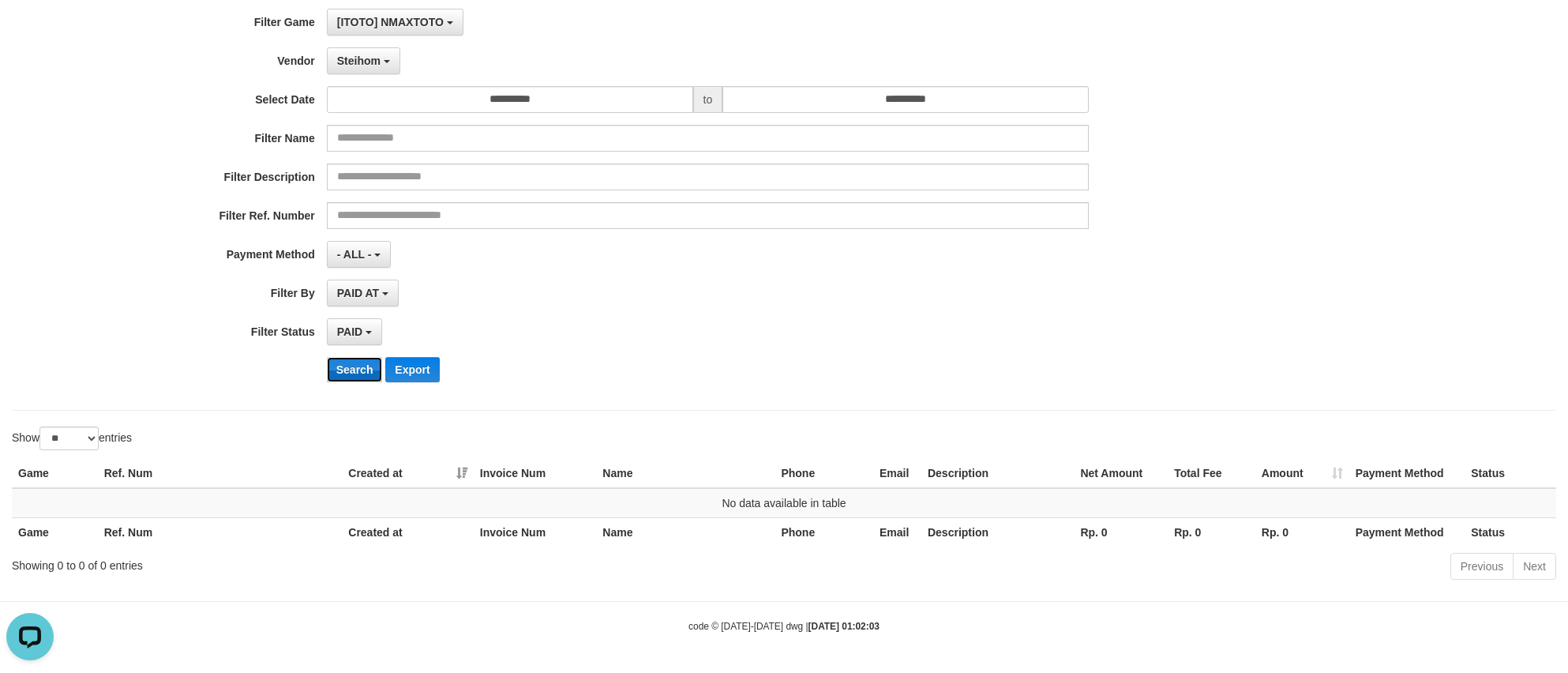
click at [372, 368] on button "Search" at bounding box center [354, 370] width 56 height 25
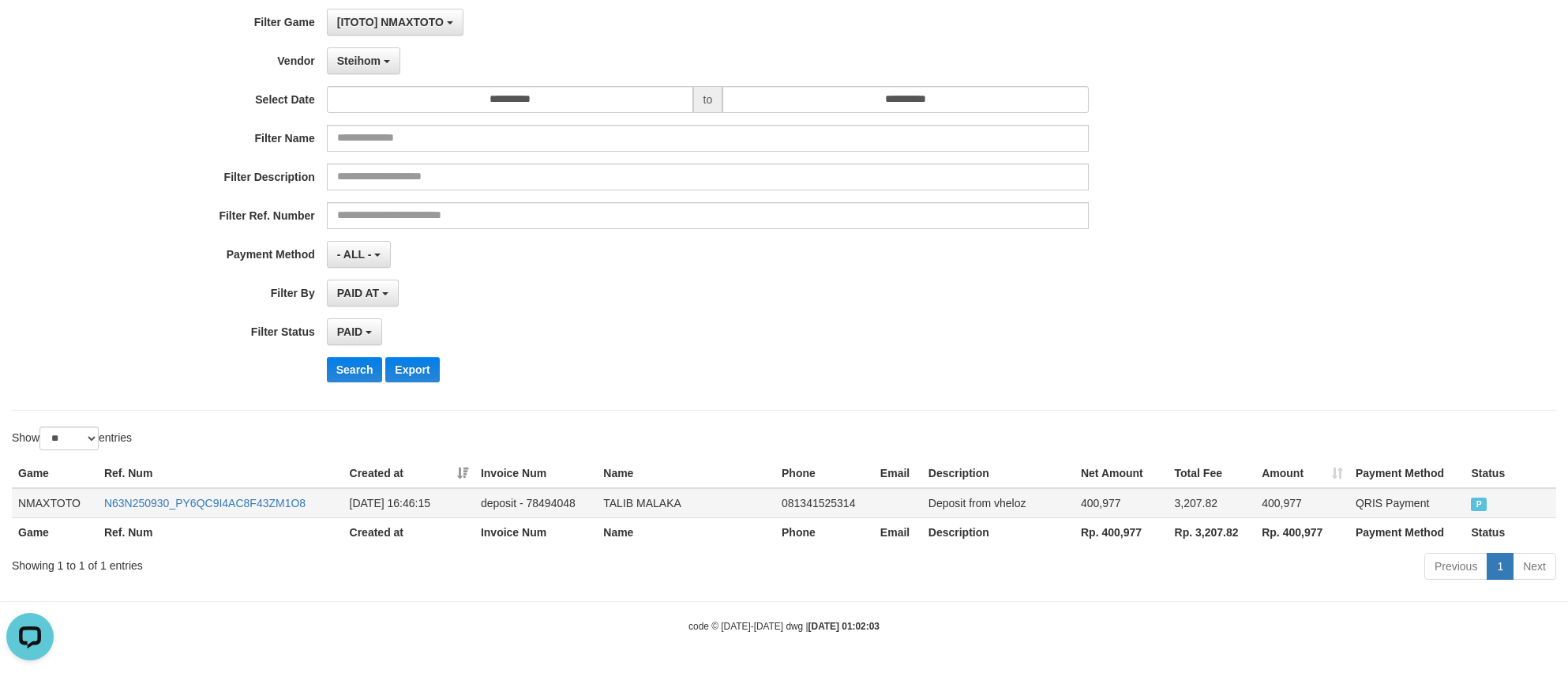
click at [70, 495] on td "NMAXTOTO" at bounding box center [55, 503] width 86 height 30
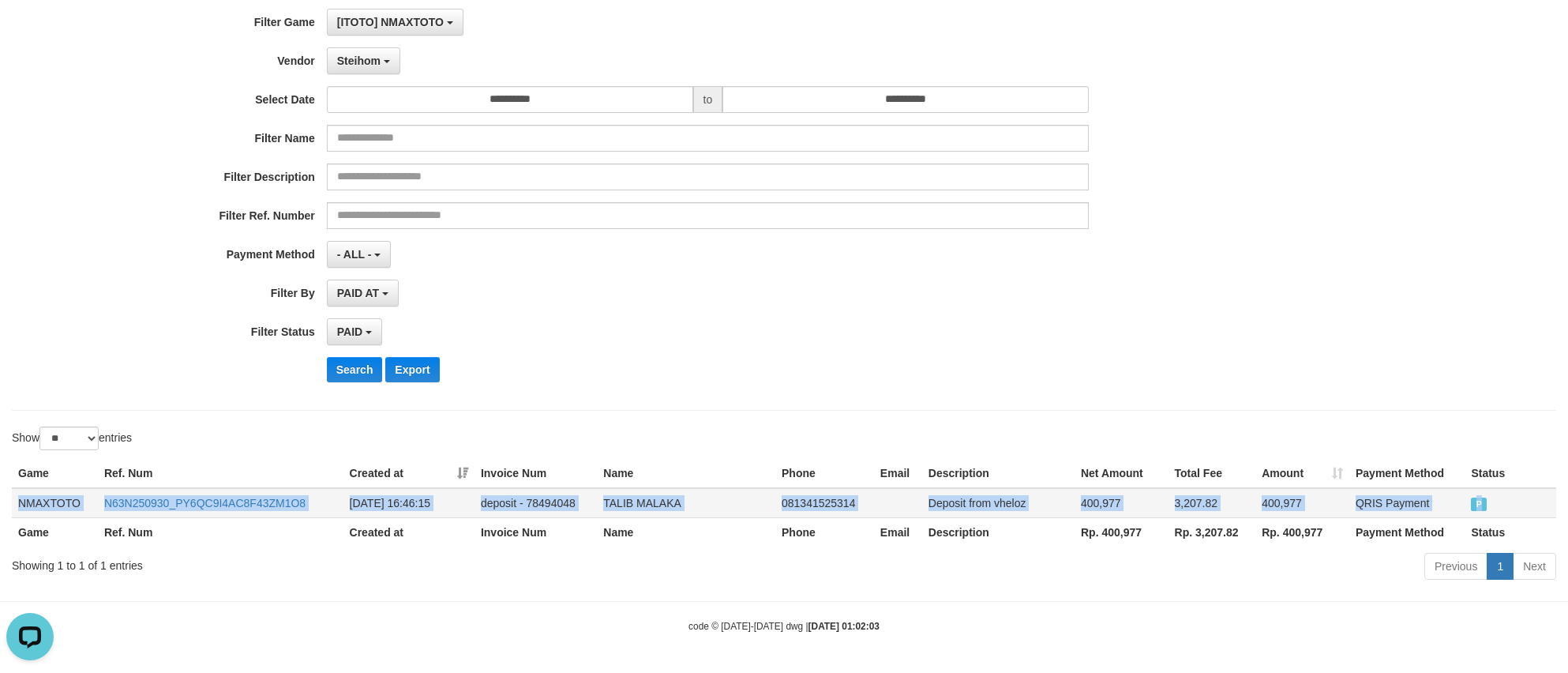
click at [1520, 493] on td "P" at bounding box center [1511, 503] width 92 height 30
copy tr "NMAXTOTO N63N250930_PY6QC9I4AC8F43ZM1O8 [DATE] 16:46:15 deposit - 78494048 TALI…"
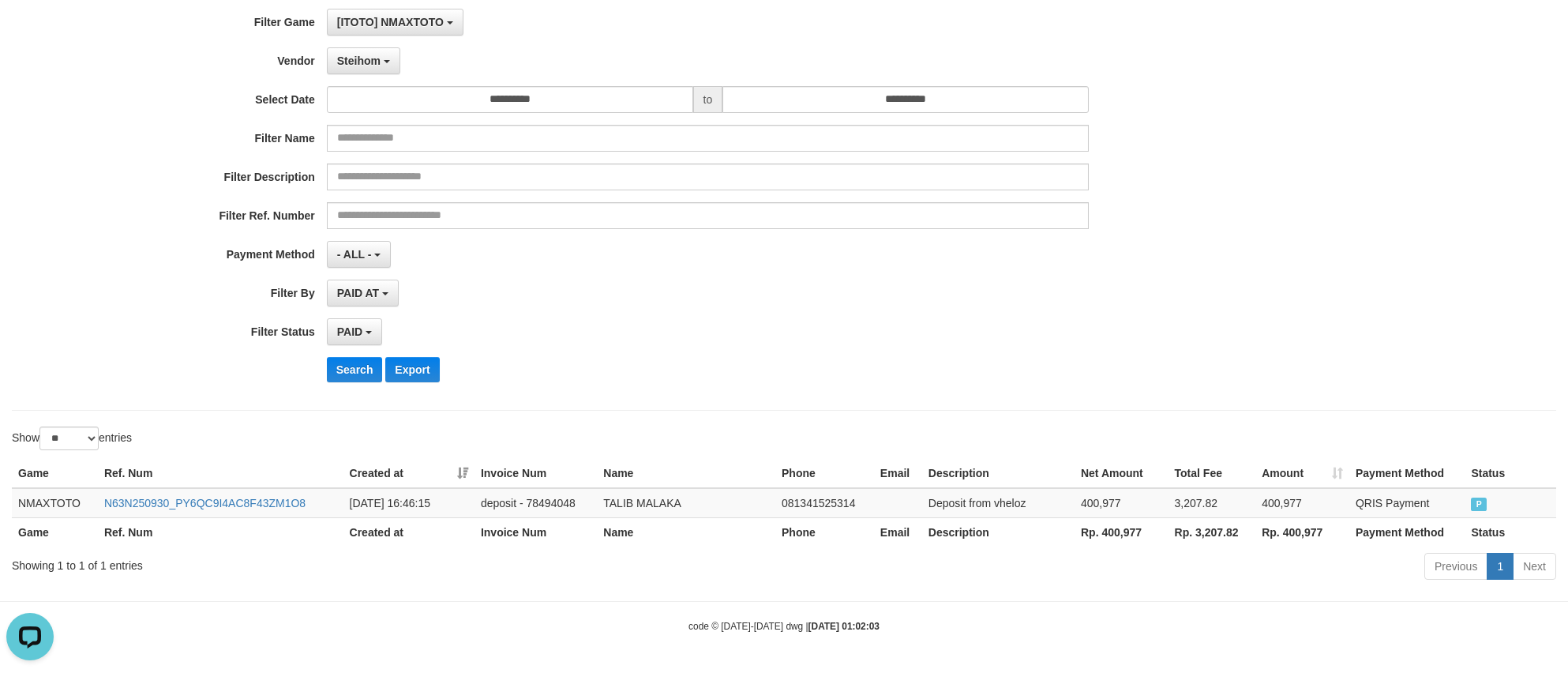
click at [1251, 244] on div "**********" at bounding box center [653, 255] width 1307 height 27
